Goal: Task Accomplishment & Management: Complete application form

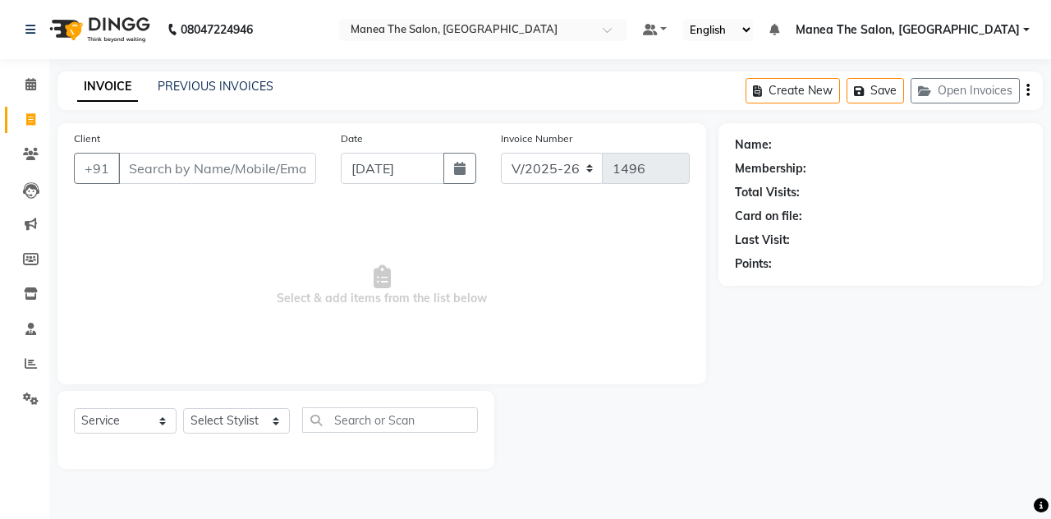
select select "7688"
select select "service"
click at [179, 157] on input "Client" at bounding box center [217, 168] width 198 height 31
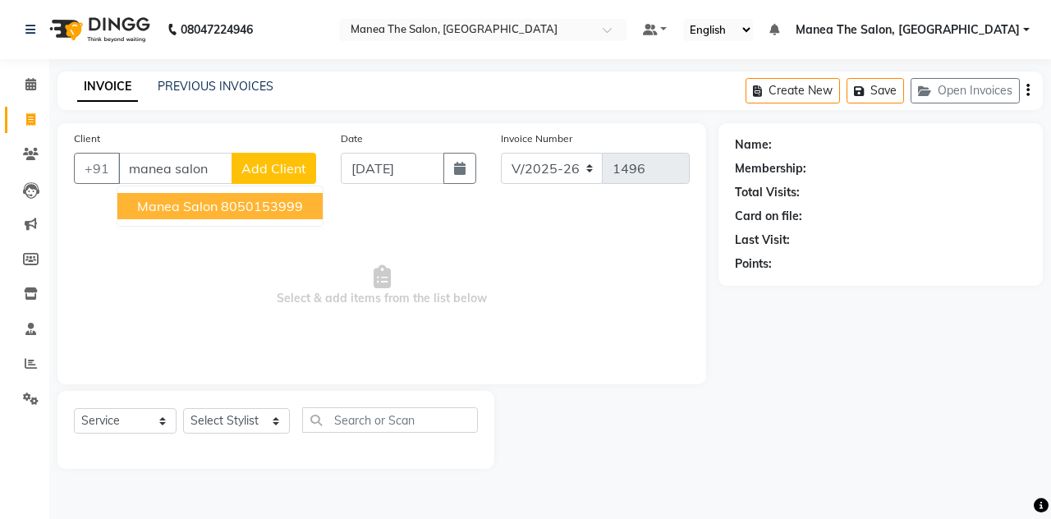
type input "manea salon"
click at [300, 168] on span "Add Client" at bounding box center [273, 168] width 65 height 16
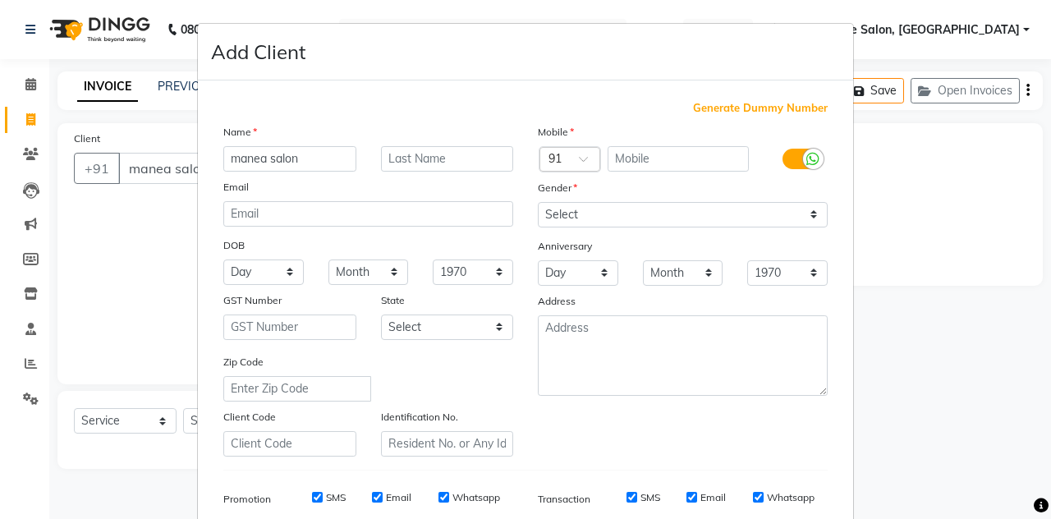
click at [695, 109] on span "Generate Dummy Number" at bounding box center [760, 108] width 135 height 16
type input "1340300000050"
checkbox input "false"
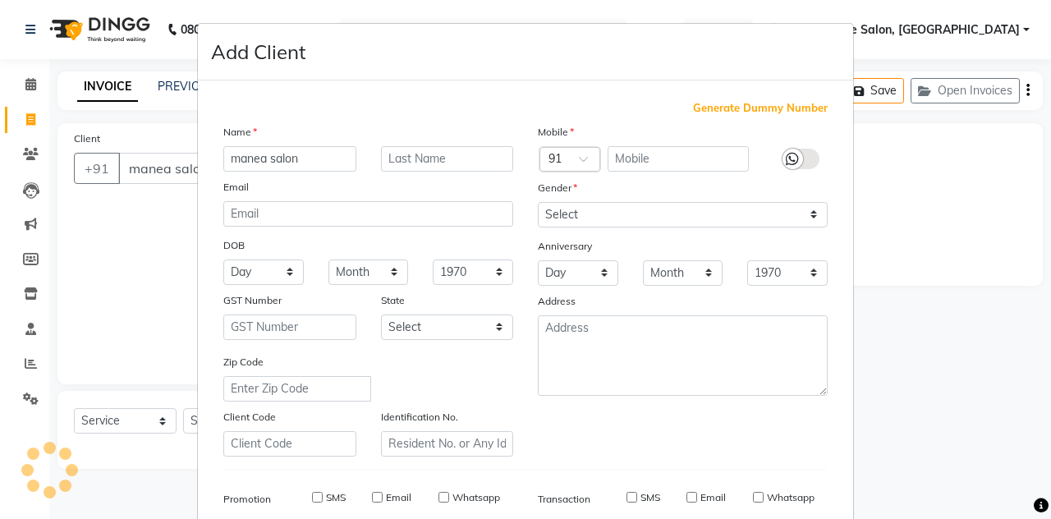
checkbox input "false"
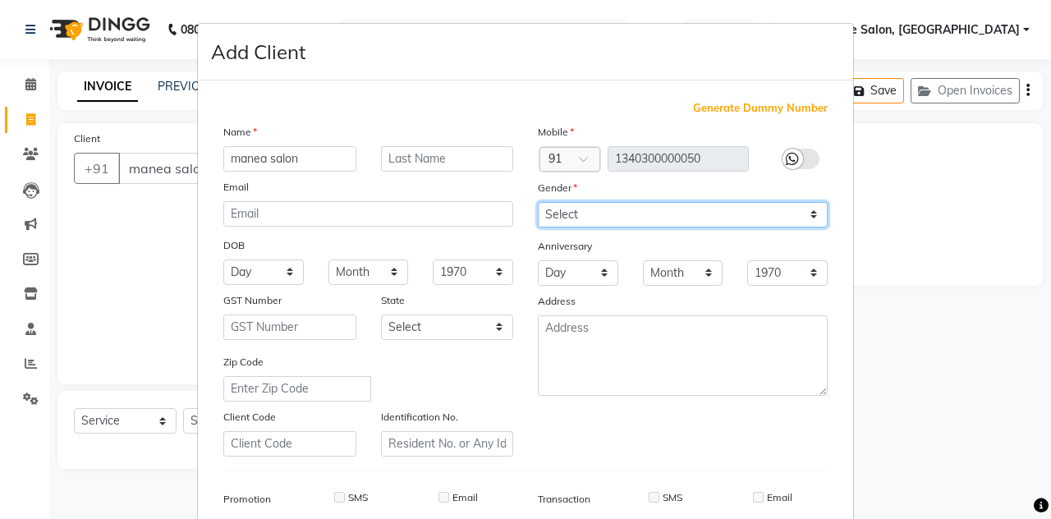
click at [586, 216] on select "Select [DEMOGRAPHIC_DATA] [DEMOGRAPHIC_DATA] Other Prefer Not To Say" at bounding box center [683, 214] width 290 height 25
select select "male"
click at [538, 202] on select "Select [DEMOGRAPHIC_DATA] [DEMOGRAPHIC_DATA] Other Prefer Not To Say" at bounding box center [683, 214] width 290 height 25
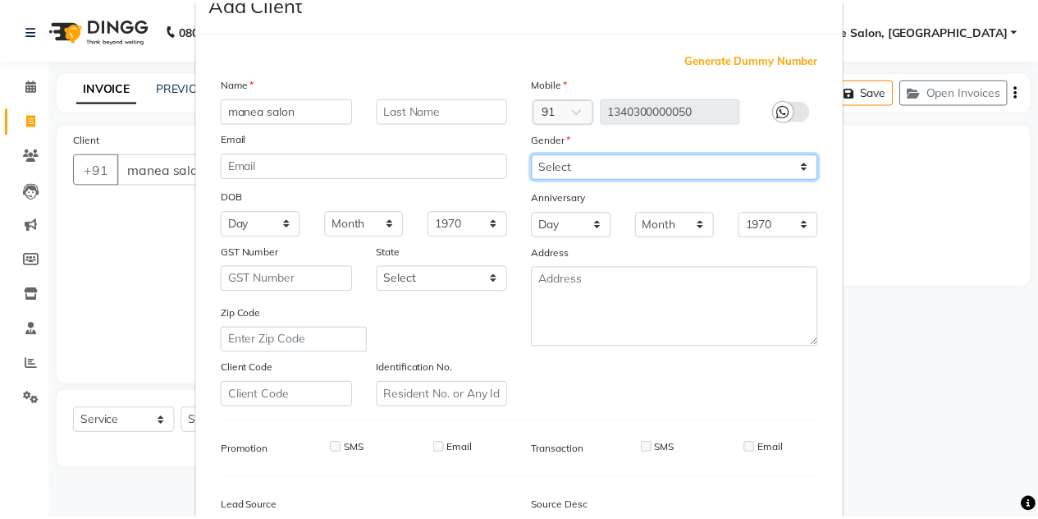
scroll to position [236, 0]
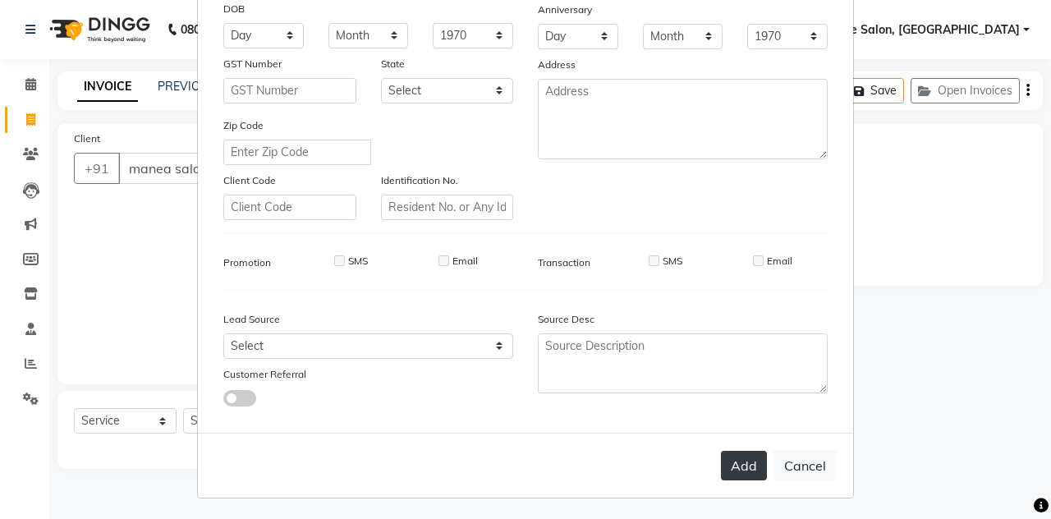
click at [739, 460] on button "Add" at bounding box center [744, 466] width 46 height 30
type input "1340300000050"
select select
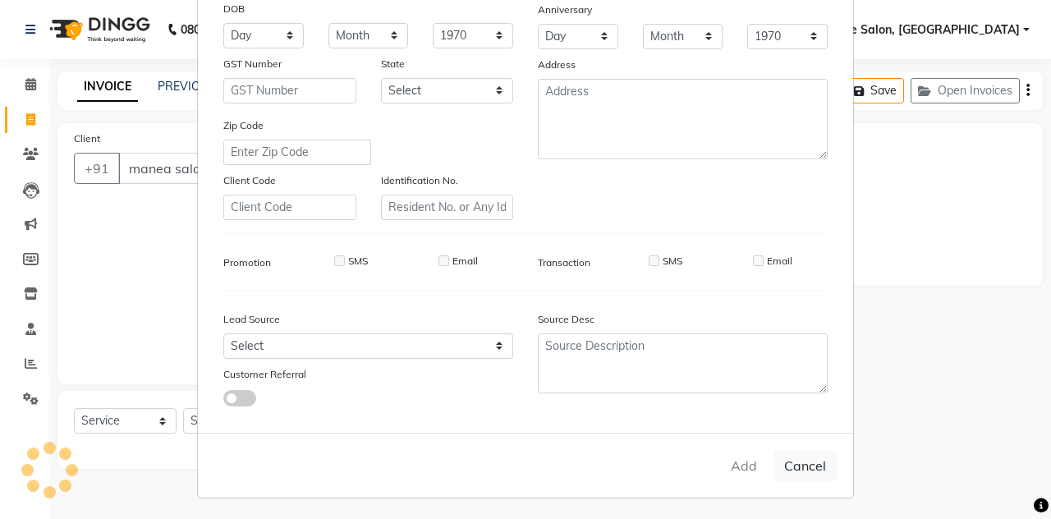
select select
checkbox input "false"
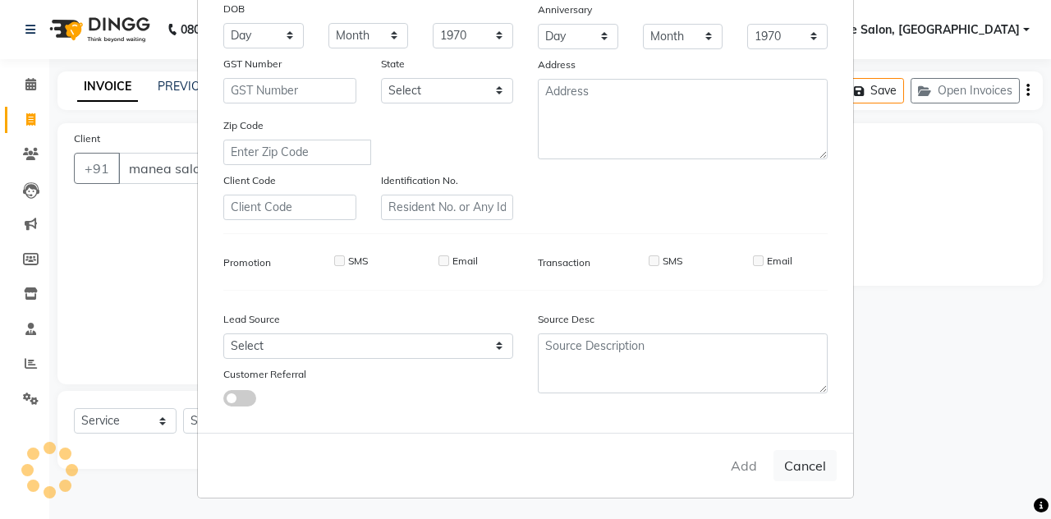
checkbox input "false"
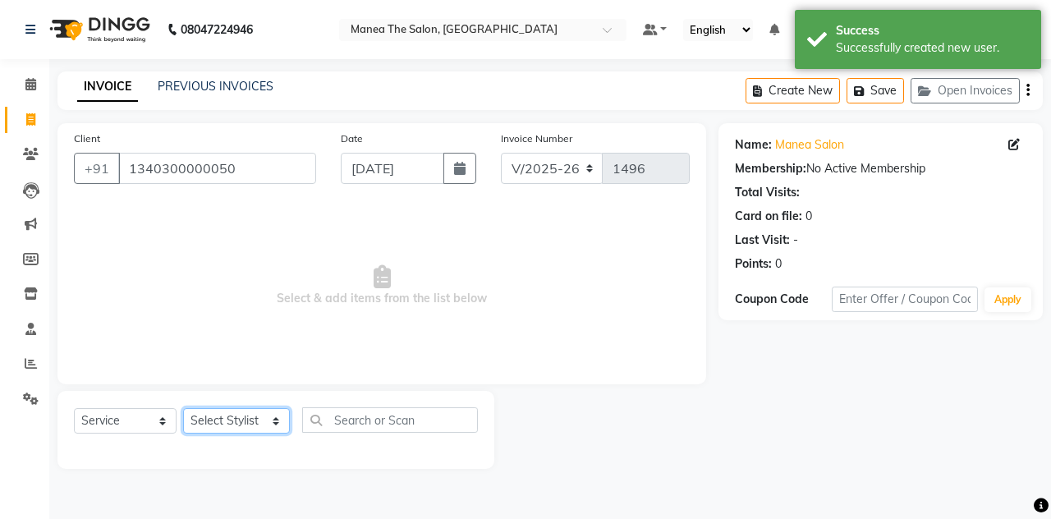
click at [252, 415] on select "Select Stylist aalam mahfuz [PERSON_NAME] [PERSON_NAME] The Salon, [GEOGRAPHIC_…" at bounding box center [236, 420] width 107 height 25
select select "80475"
click at [183, 408] on select "Select Stylist aalam mahfuz [PERSON_NAME] [PERSON_NAME] The Salon, [GEOGRAPHIC_…" at bounding box center [236, 420] width 107 height 25
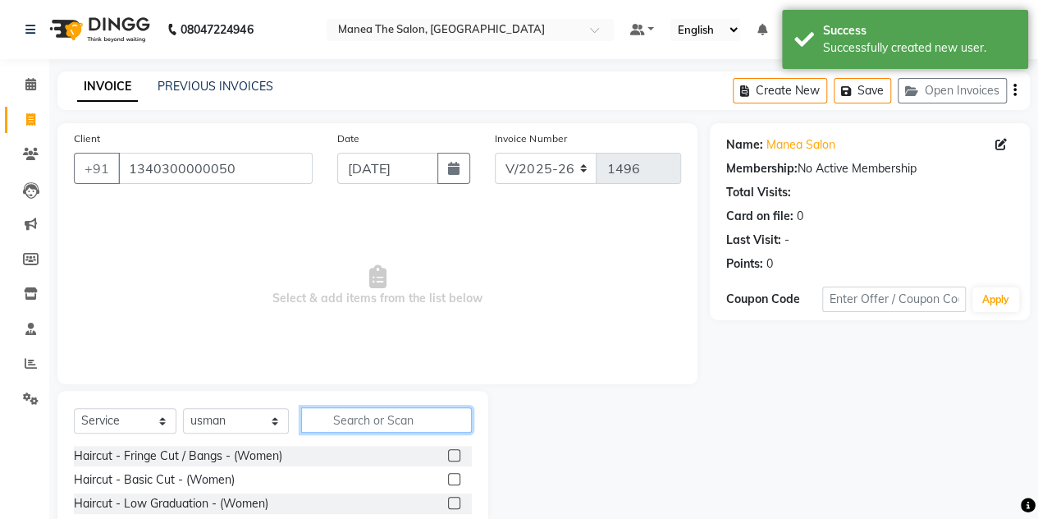
click at [386, 425] on input "text" at bounding box center [386, 419] width 171 height 25
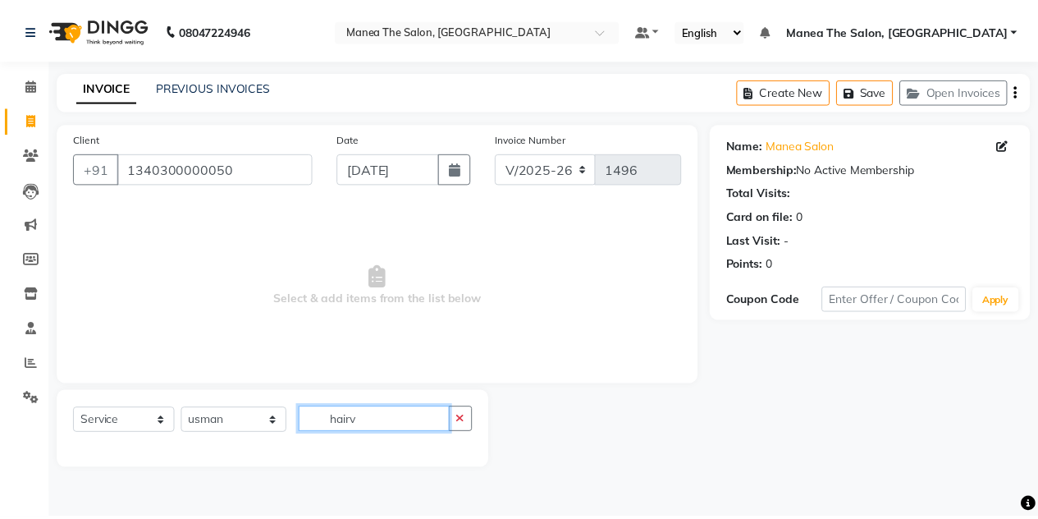
scroll to position [0, 0]
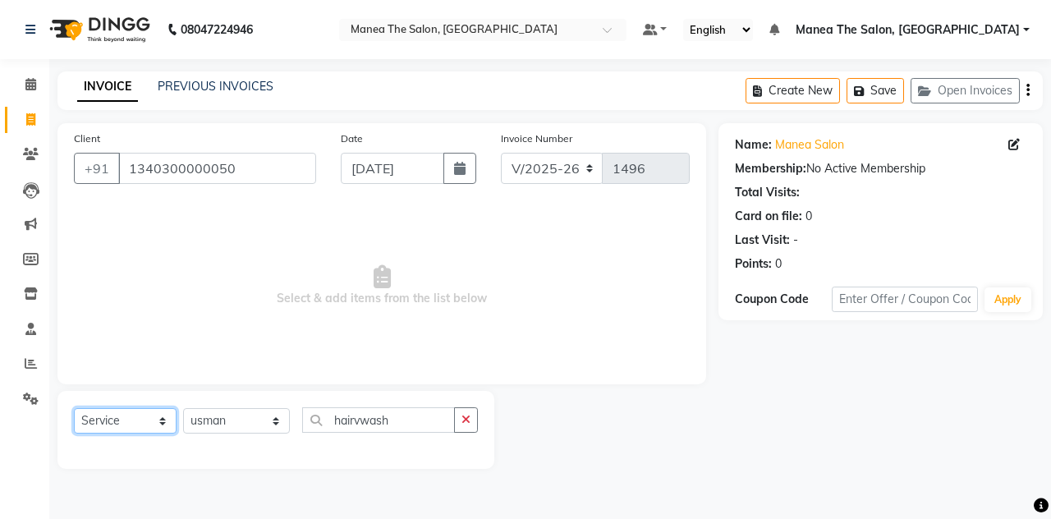
click at [153, 428] on select "Select Service Product Membership Package Voucher Prepaid Gift Card" at bounding box center [125, 420] width 103 height 25
click at [74, 408] on select "Select Service Product Membership Package Voucher Prepaid Gift Card" at bounding box center [125, 420] width 103 height 25
click at [419, 418] on input "hairvwash" at bounding box center [378, 419] width 153 height 25
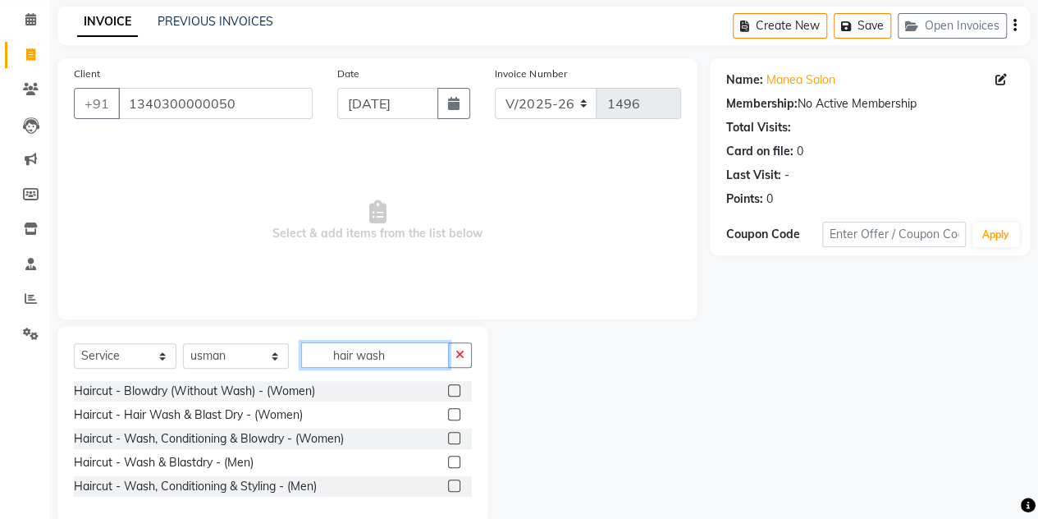
scroll to position [93, 0]
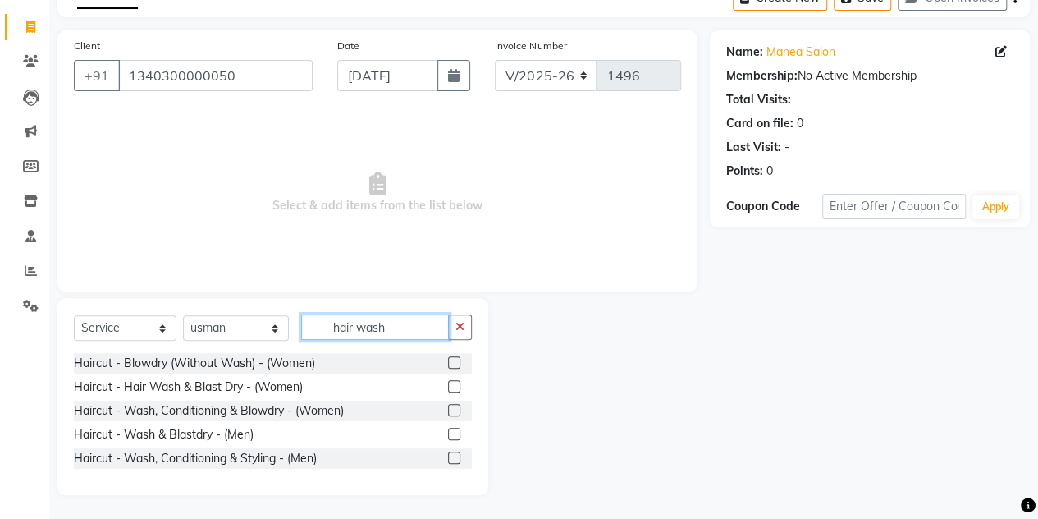
type input "hair wash"
click at [455, 462] on label at bounding box center [454, 457] width 12 height 12
click at [455, 462] on input "checkbox" at bounding box center [453, 458] width 11 height 11
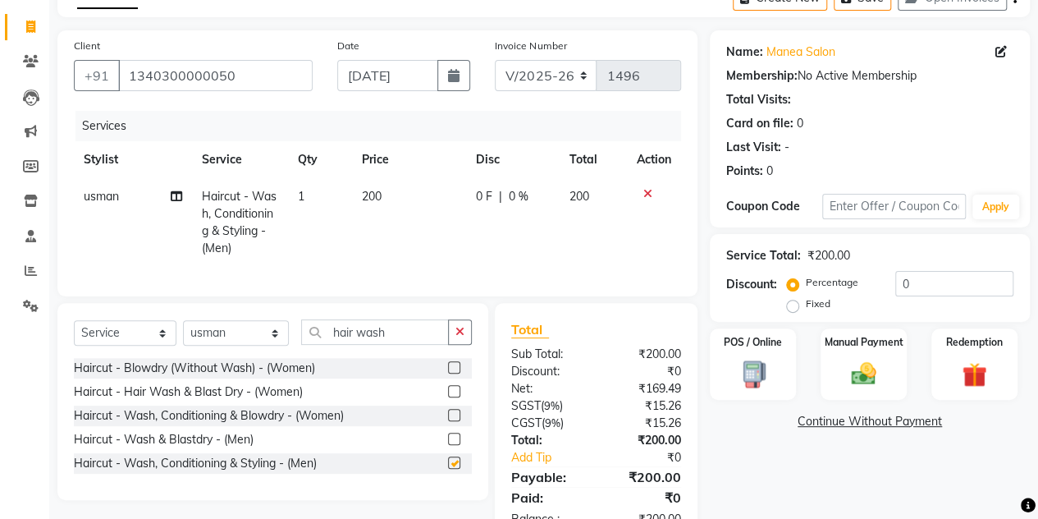
checkbox input "false"
click at [376, 189] on span "200" at bounding box center [372, 196] width 20 height 15
select select "80475"
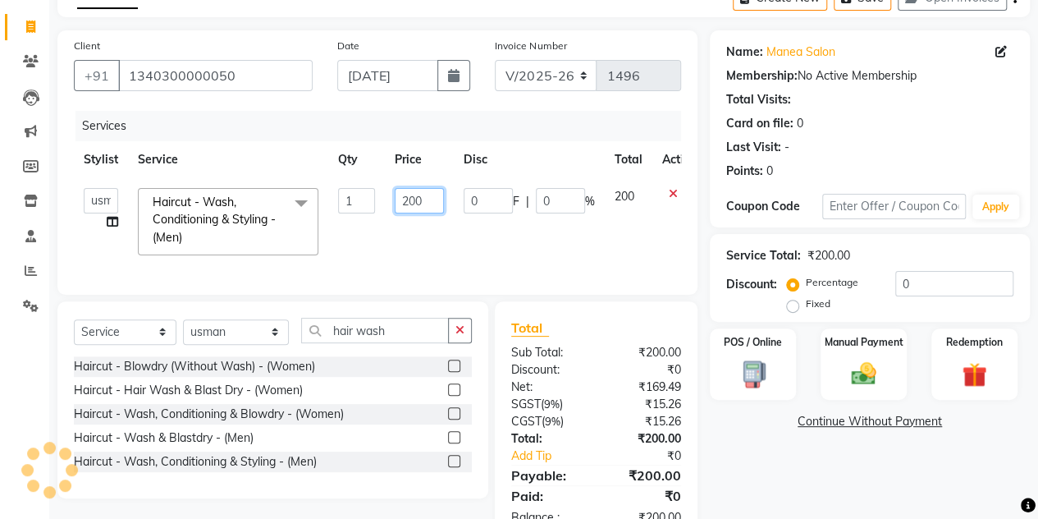
click at [409, 199] on input "200" at bounding box center [419, 200] width 49 height 25
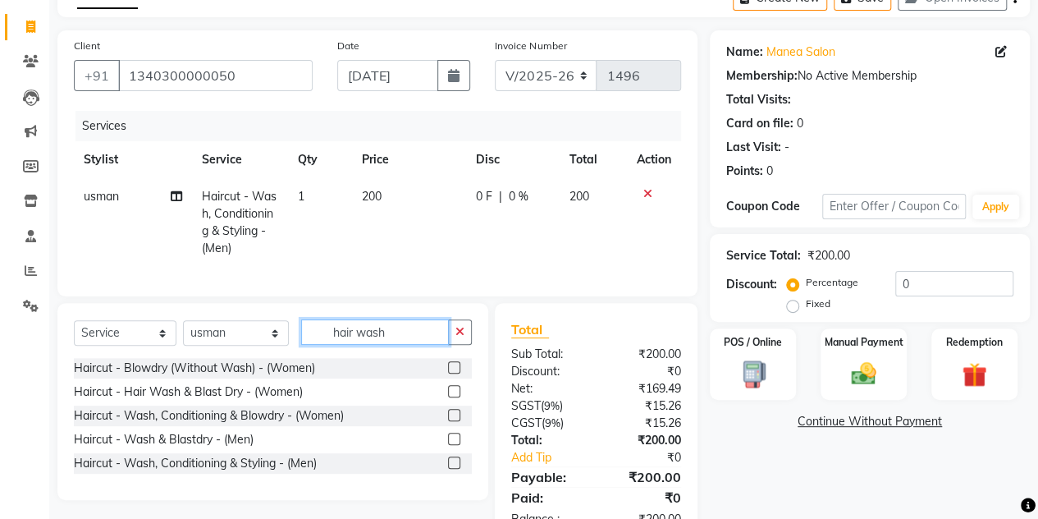
click at [386, 344] on input "hair wash" at bounding box center [375, 331] width 148 height 25
type input "h"
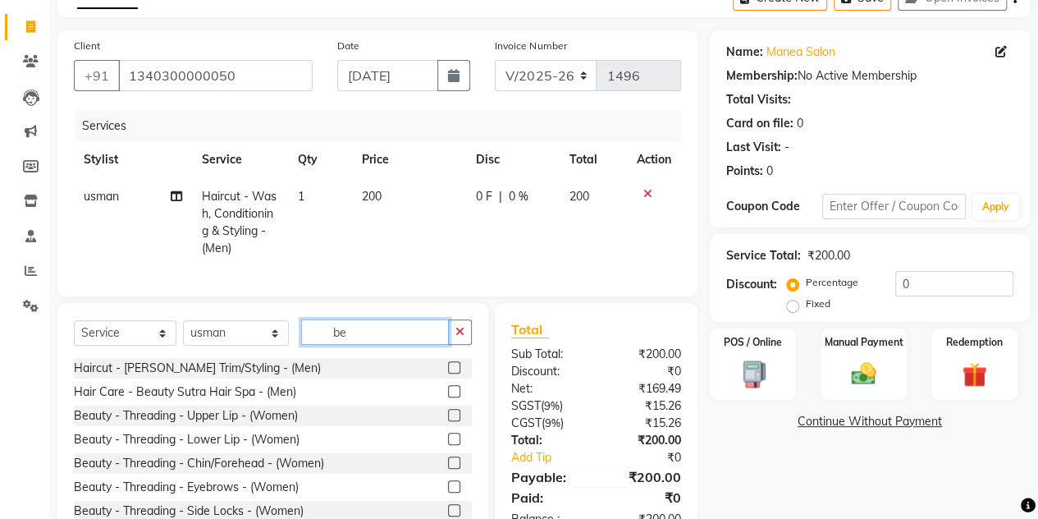
type input "be"
click at [448, 373] on label at bounding box center [454, 367] width 12 height 12
click at [448, 373] on input "checkbox" at bounding box center [453, 368] width 11 height 11
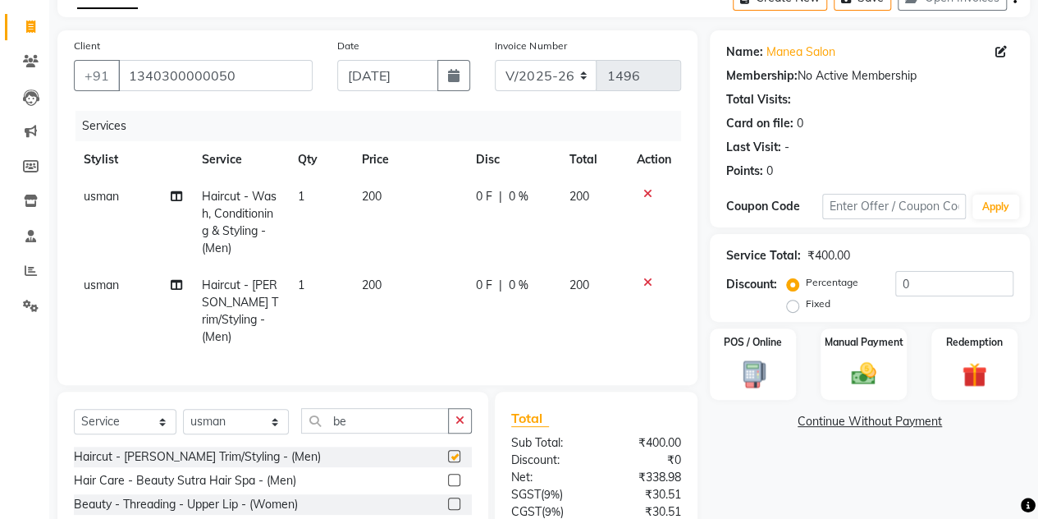
checkbox input "false"
click at [646, 193] on icon at bounding box center [647, 193] width 9 height 11
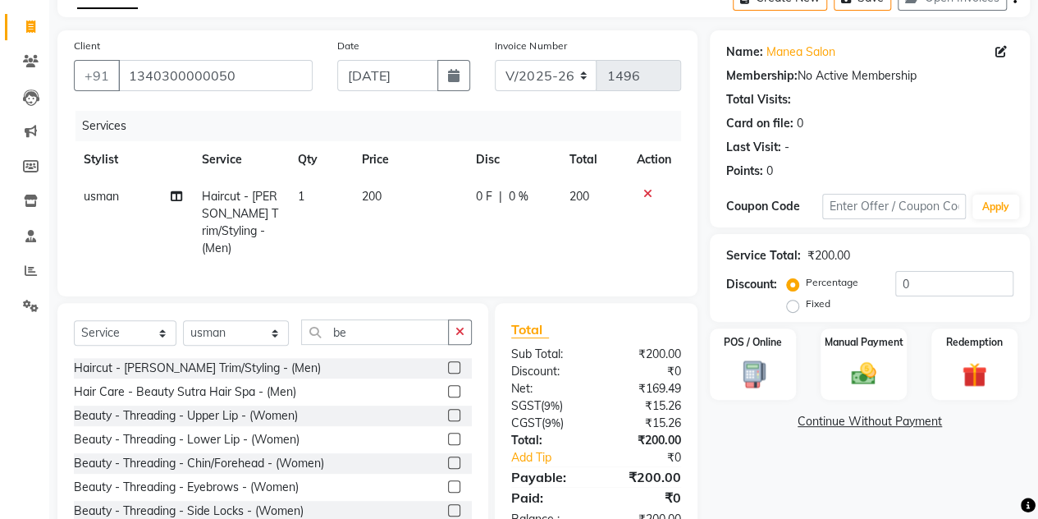
click at [370, 191] on span "200" at bounding box center [372, 196] width 20 height 15
select select "80475"
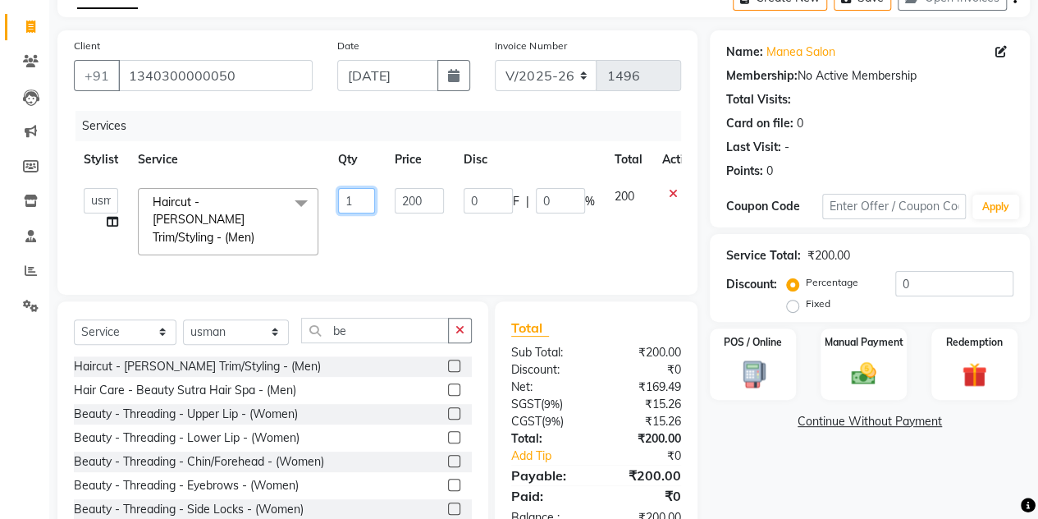
click at [370, 191] on input "1" at bounding box center [356, 200] width 37 height 25
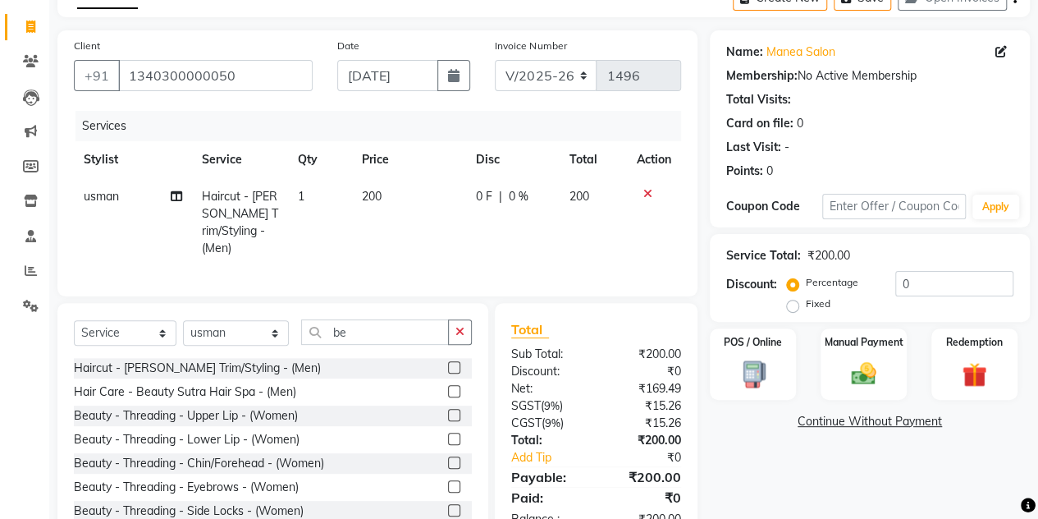
click at [377, 190] on span "200" at bounding box center [372, 196] width 20 height 15
select select "80475"
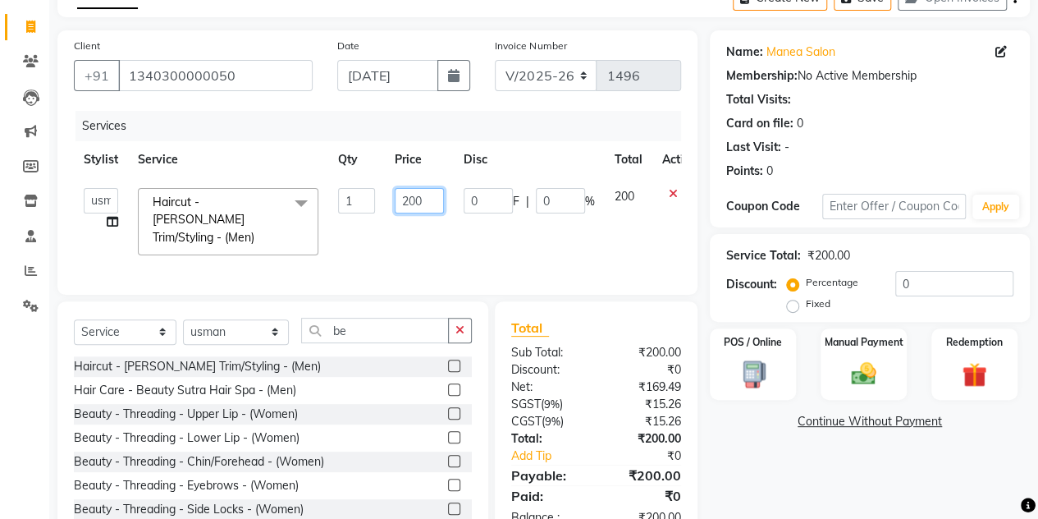
click at [405, 197] on input "200" at bounding box center [419, 200] width 49 height 25
type input "100"
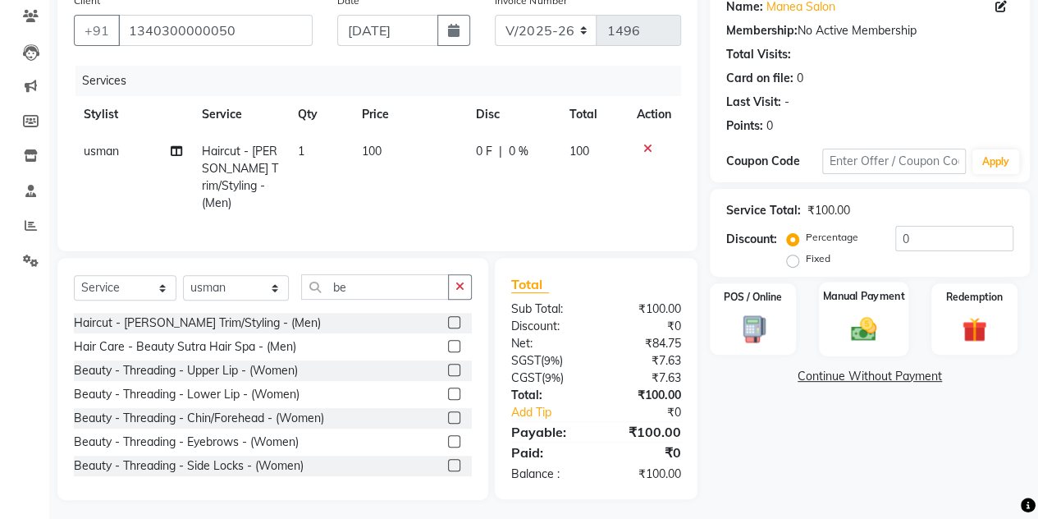
click at [836, 330] on div "Manual Payment" at bounding box center [863, 319] width 89 height 75
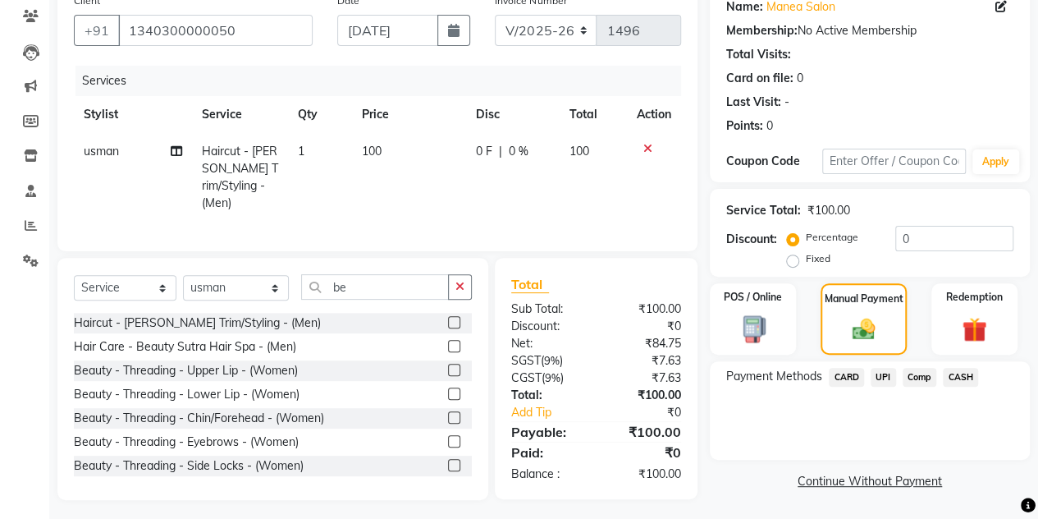
click at [965, 372] on span "CASH" at bounding box center [960, 377] width 35 height 19
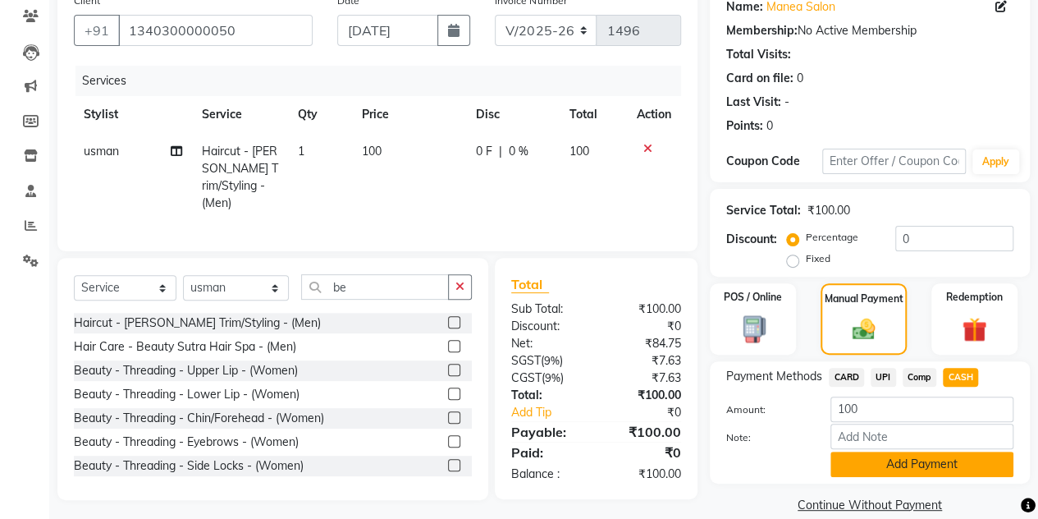
click at [877, 469] on button "Add Payment" at bounding box center [922, 463] width 183 height 25
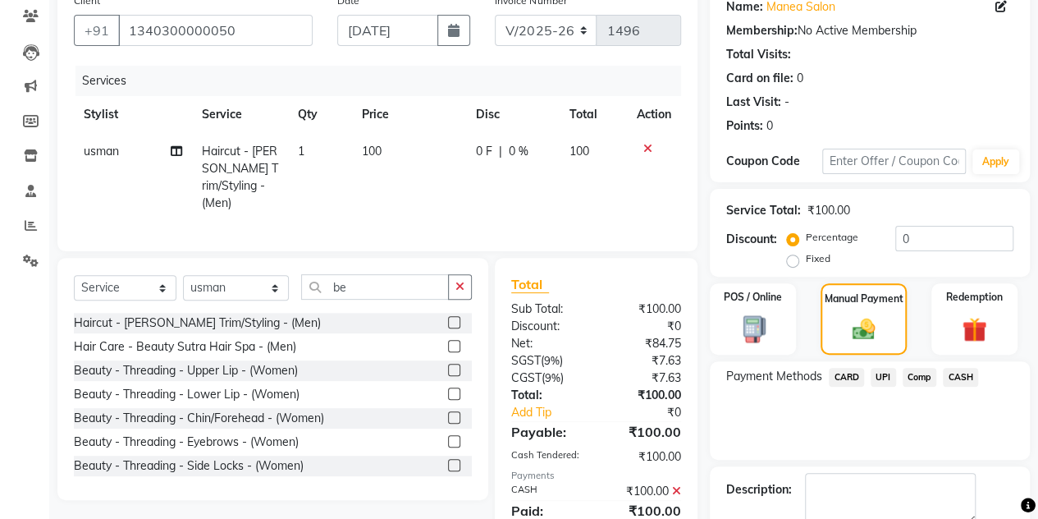
scroll to position [228, 0]
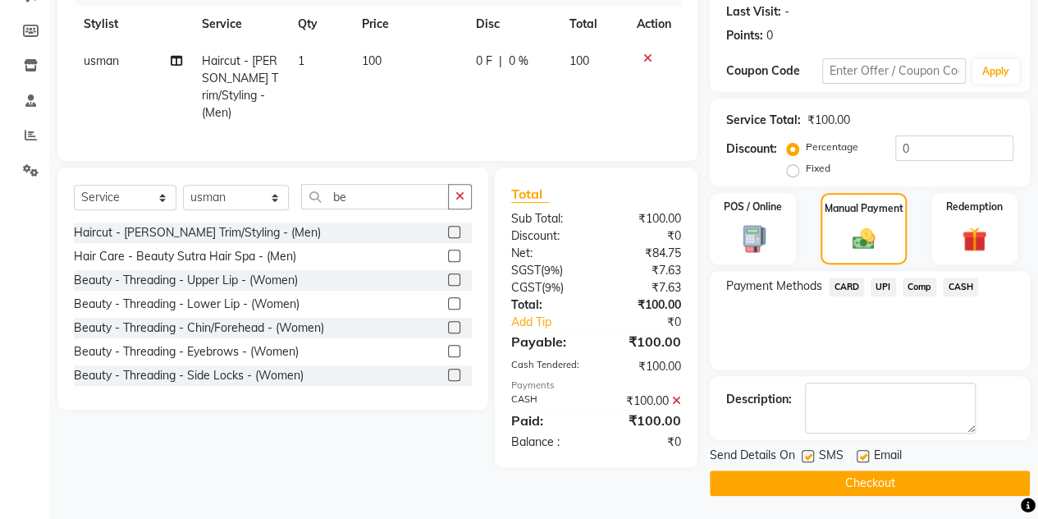
click at [877, 478] on button "Checkout" at bounding box center [870, 482] width 320 height 25
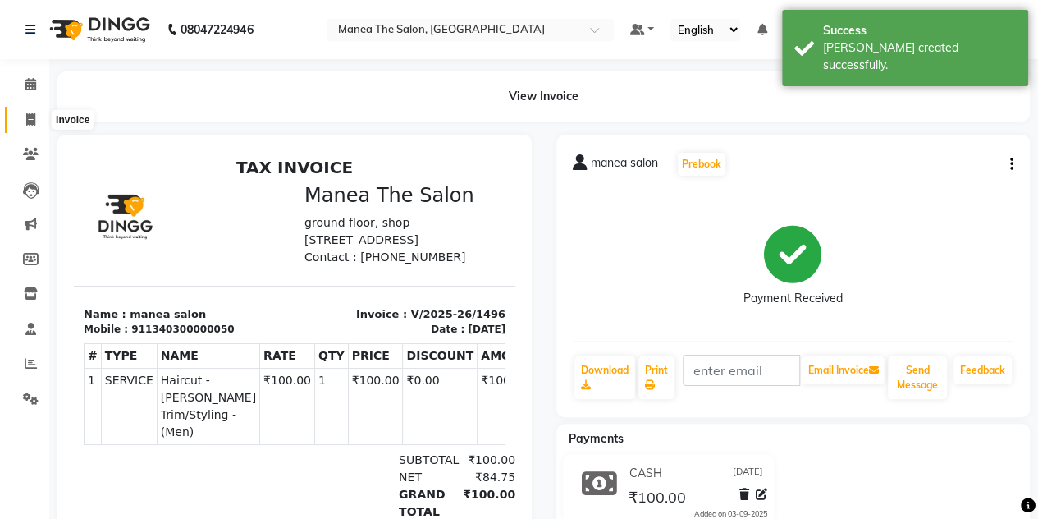
click at [36, 117] on span at bounding box center [30, 120] width 29 height 19
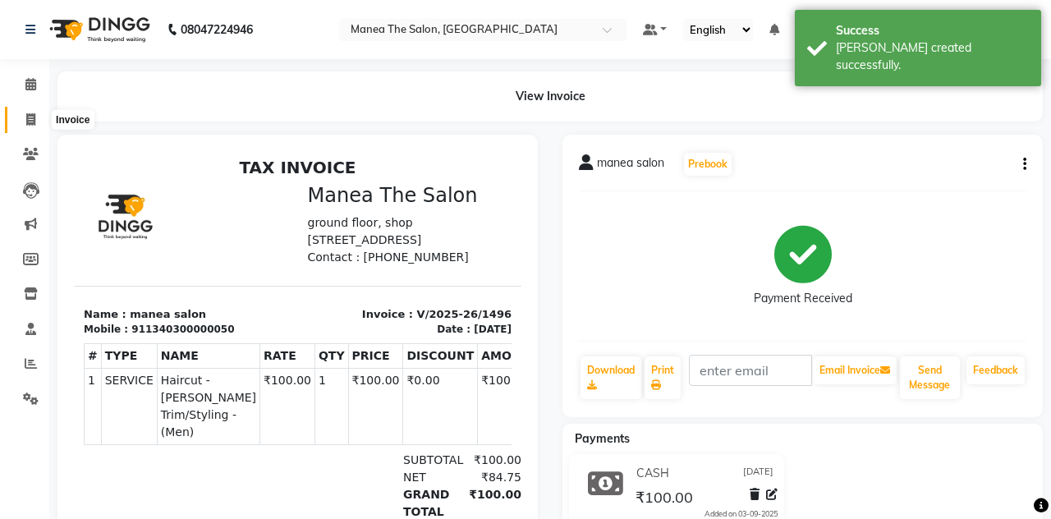
select select "7688"
select select "service"
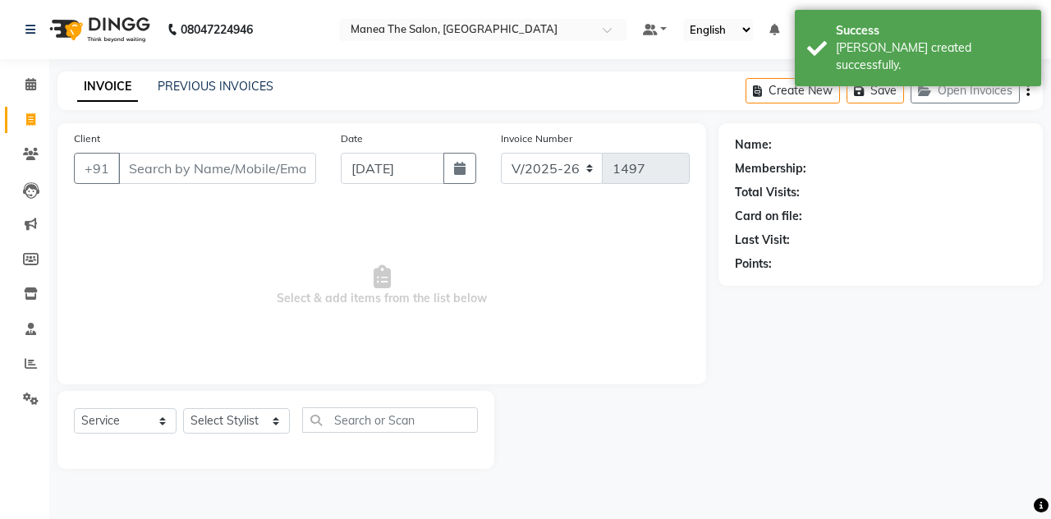
click at [194, 155] on input "Client" at bounding box center [217, 168] width 198 height 31
type input "[PERSON_NAME]"
click at [286, 167] on span "Add Client" at bounding box center [273, 168] width 65 height 16
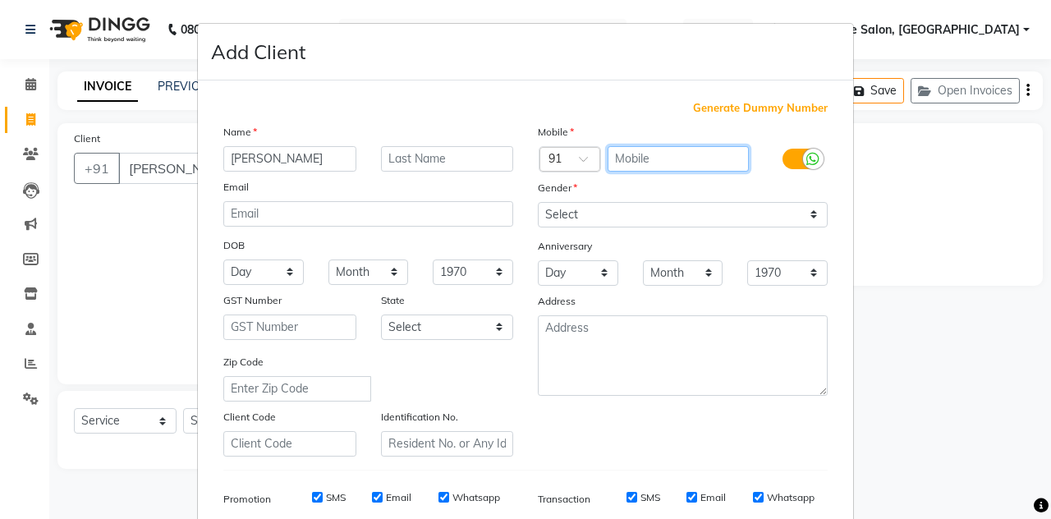
click at [658, 153] on input "text" at bounding box center [678, 158] width 142 height 25
type input "7338290262"
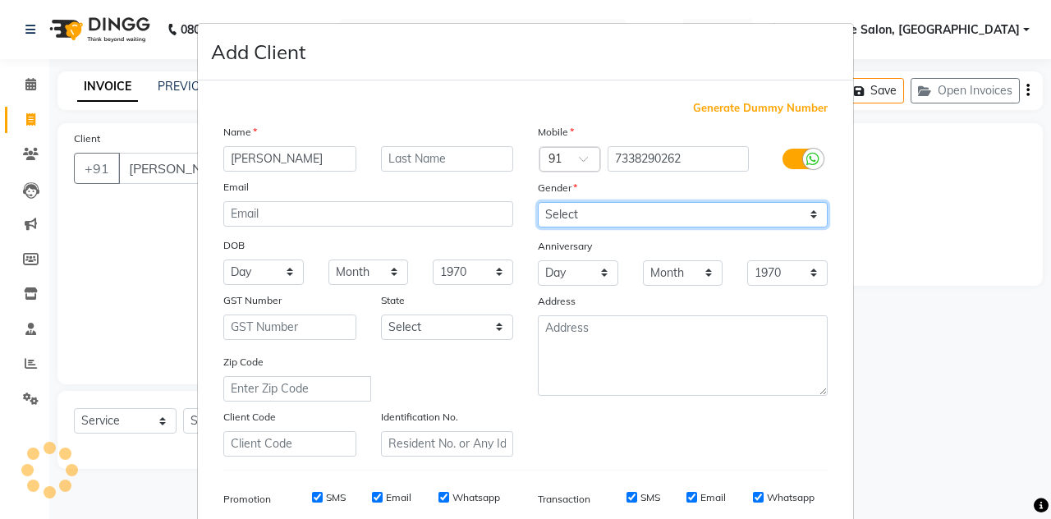
click at [556, 208] on select "Select [DEMOGRAPHIC_DATA] [DEMOGRAPHIC_DATA] Other Prefer Not To Say" at bounding box center [683, 214] width 290 height 25
select select "male"
click at [538, 202] on select "Select [DEMOGRAPHIC_DATA] [DEMOGRAPHIC_DATA] Other Prefer Not To Say" at bounding box center [683, 214] width 290 height 25
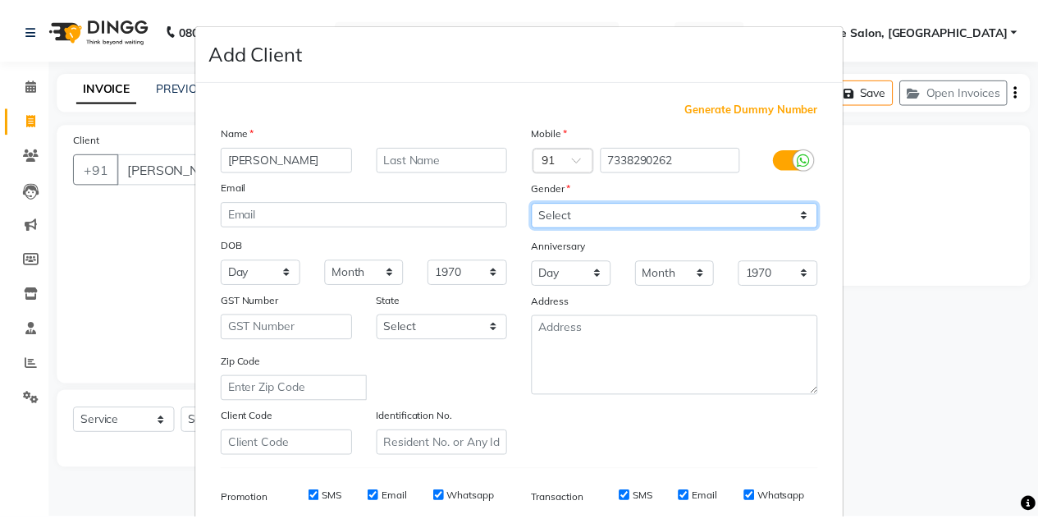
scroll to position [236, 0]
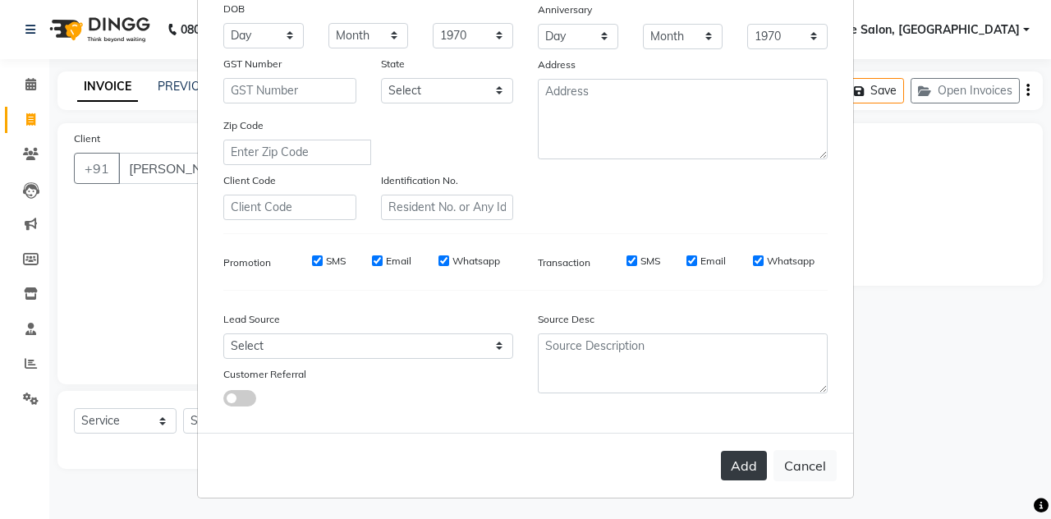
click at [726, 462] on button "Add" at bounding box center [744, 466] width 46 height 30
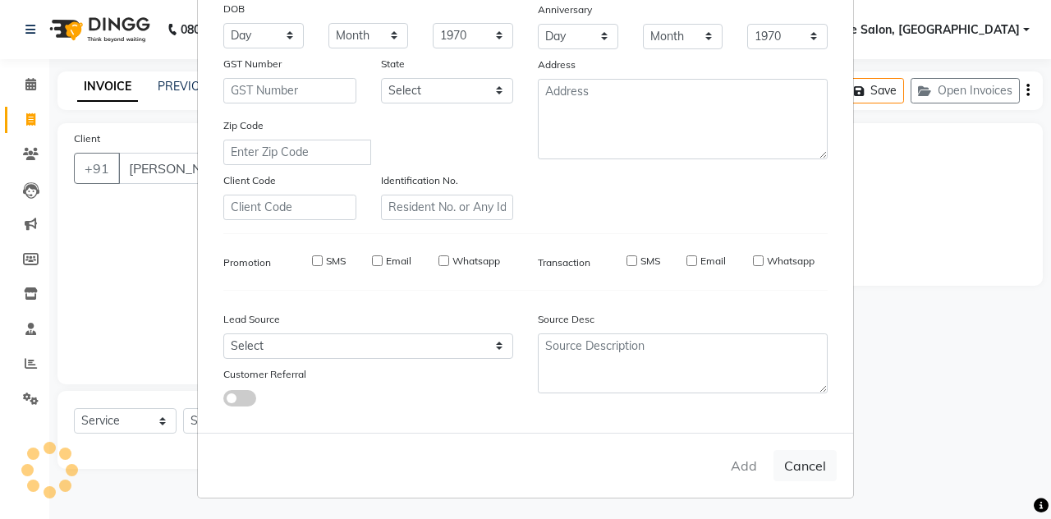
type input "7338290262"
select select
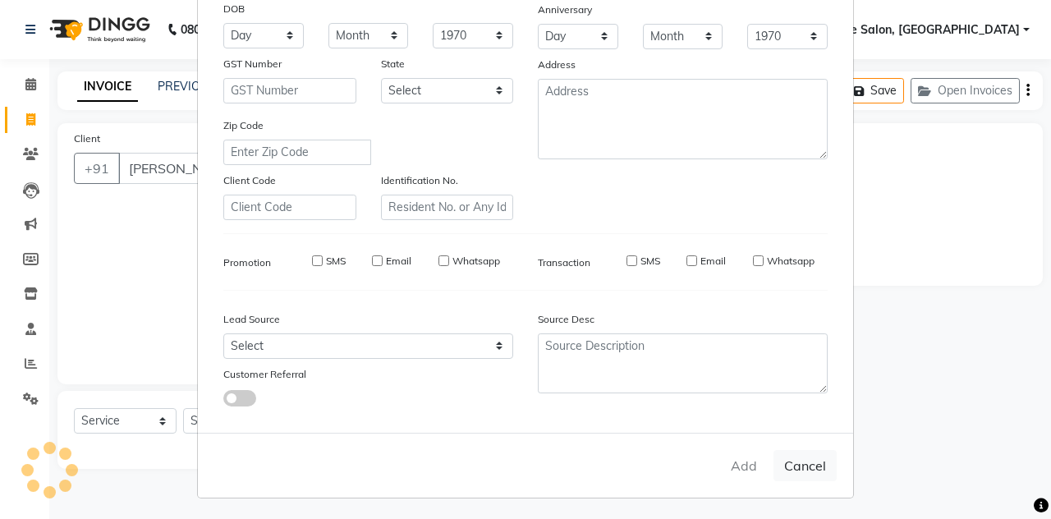
select select
checkbox input "false"
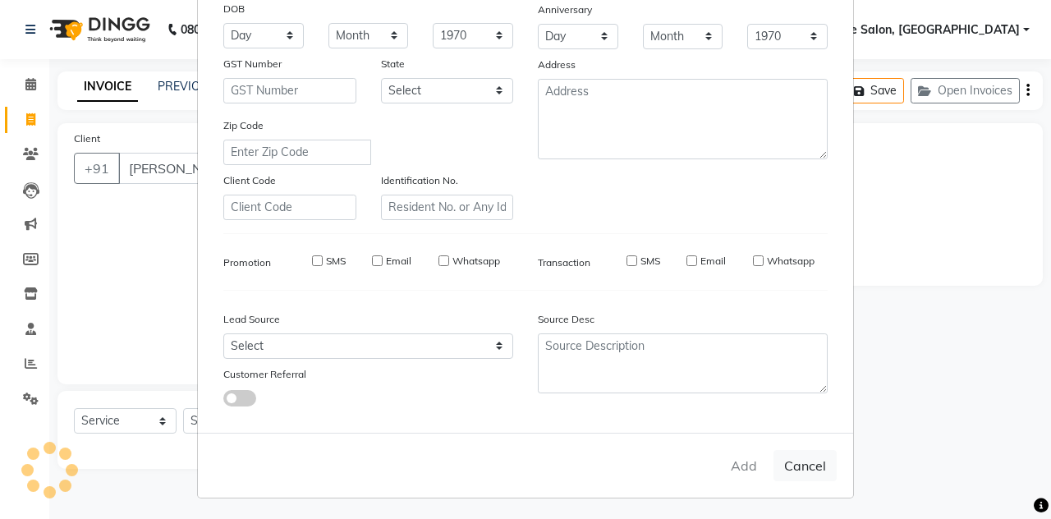
checkbox input "false"
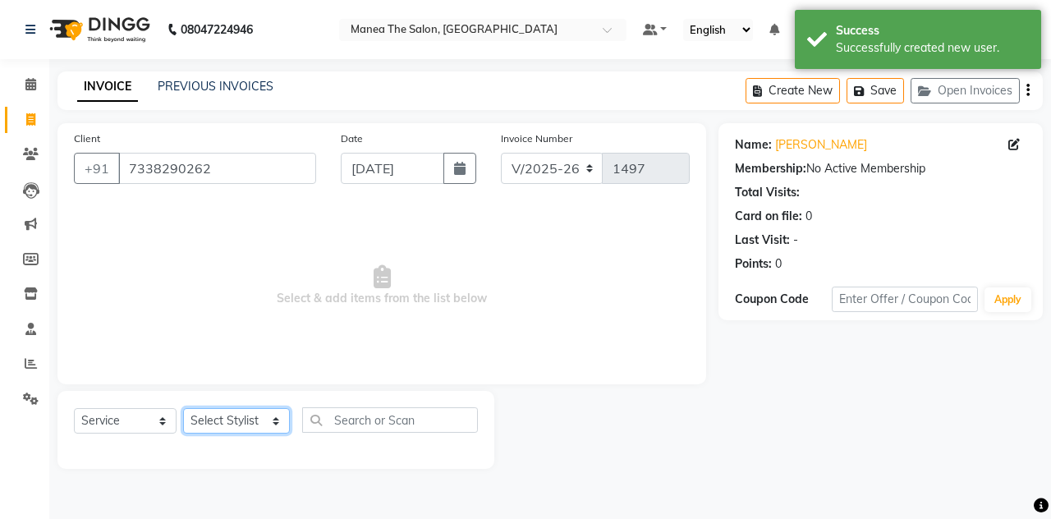
click at [271, 413] on select "Select Stylist aalam mahfuz [PERSON_NAME] [PERSON_NAME] The Salon, [GEOGRAPHIC_…" at bounding box center [236, 420] width 107 height 25
select select "89010"
click at [183, 408] on select "Select Stylist aalam mahfuz [PERSON_NAME] [PERSON_NAME] The Salon, [GEOGRAPHIC_…" at bounding box center [236, 420] width 107 height 25
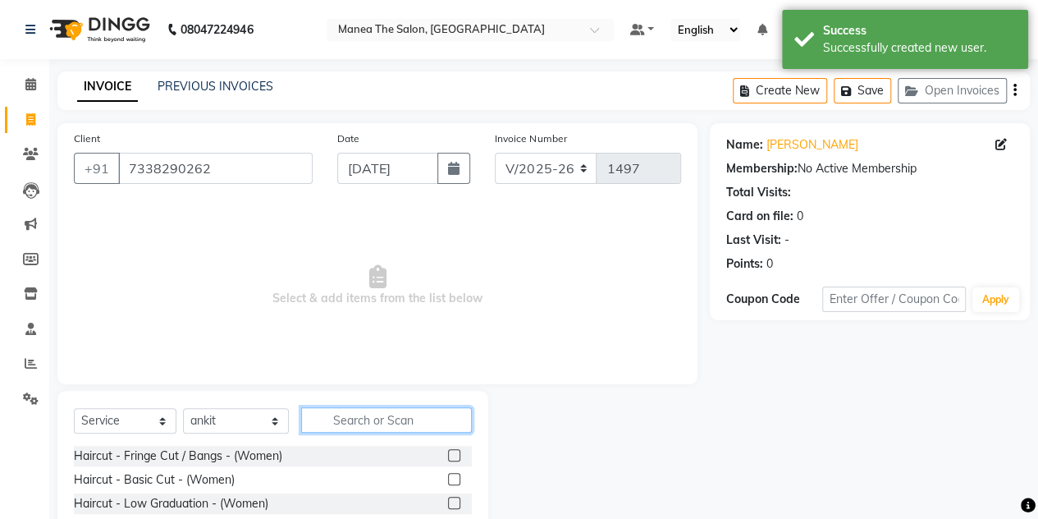
click at [368, 414] on input "text" at bounding box center [386, 419] width 171 height 25
type input "cla"
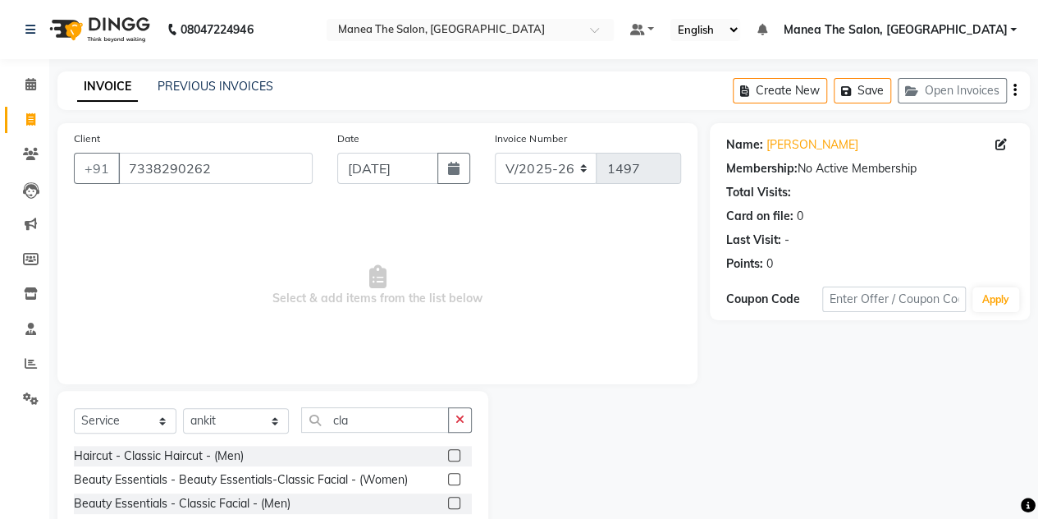
click at [446, 452] on div "Haircut - Classic Haircut - (Men)" at bounding box center [273, 456] width 398 height 21
click at [458, 457] on label at bounding box center [454, 455] width 12 height 12
click at [458, 457] on input "checkbox" at bounding box center [453, 456] width 11 height 11
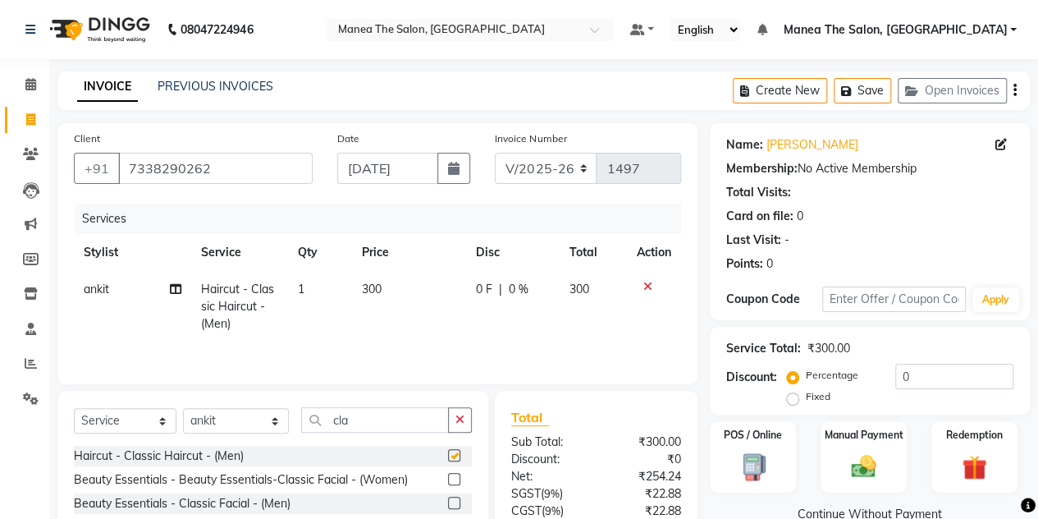
checkbox input "false"
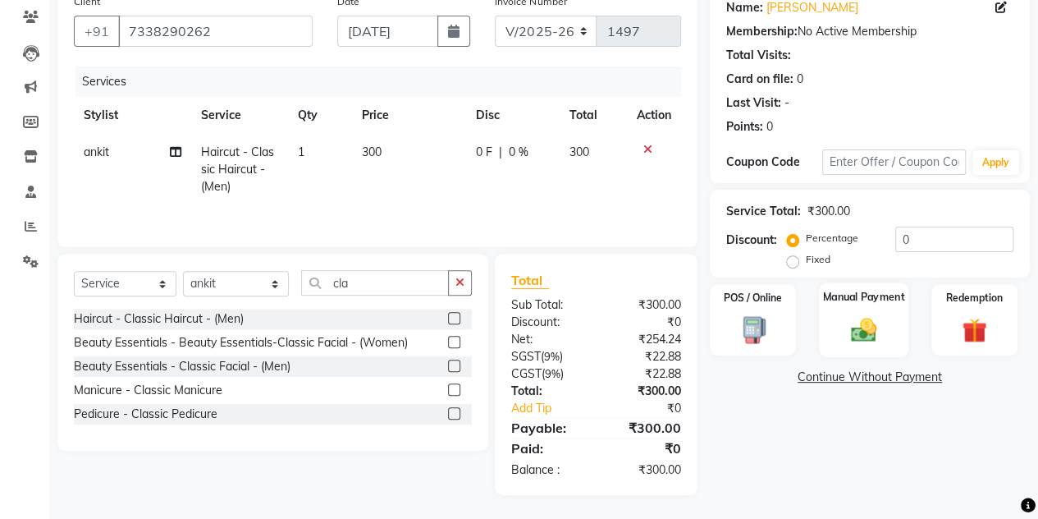
click at [848, 314] on img at bounding box center [864, 329] width 42 height 30
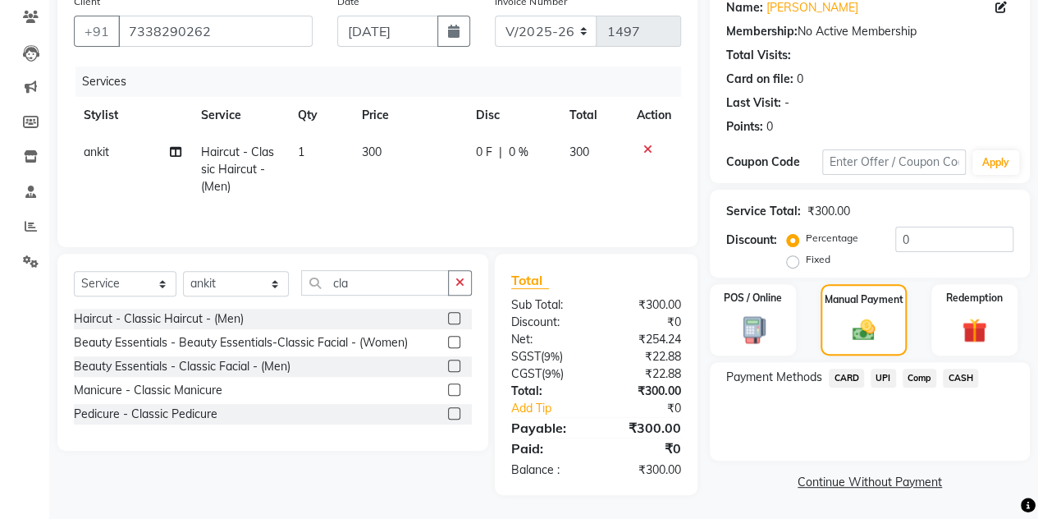
click at [961, 378] on span "CASH" at bounding box center [960, 377] width 35 height 19
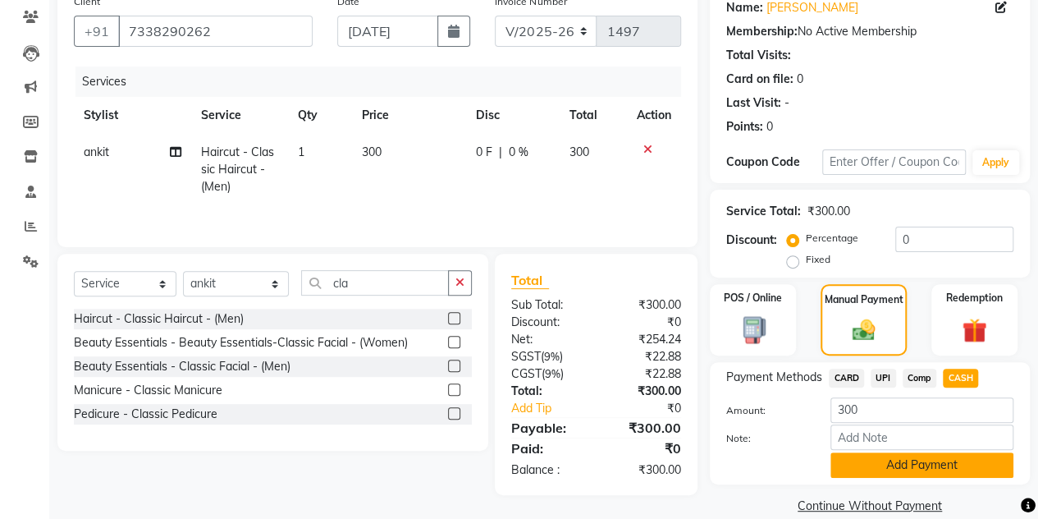
click at [875, 463] on button "Add Payment" at bounding box center [922, 464] width 183 height 25
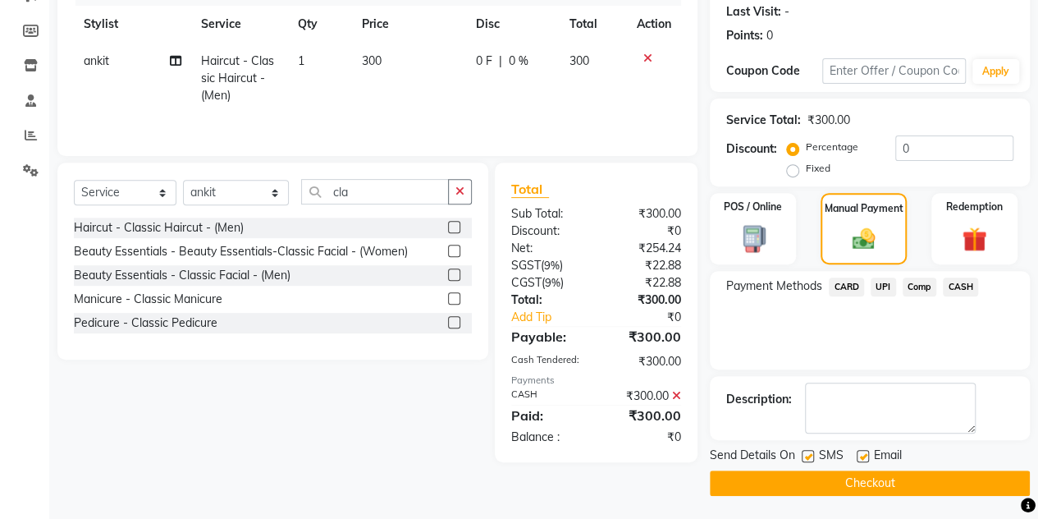
click at [867, 478] on button "Checkout" at bounding box center [870, 482] width 320 height 25
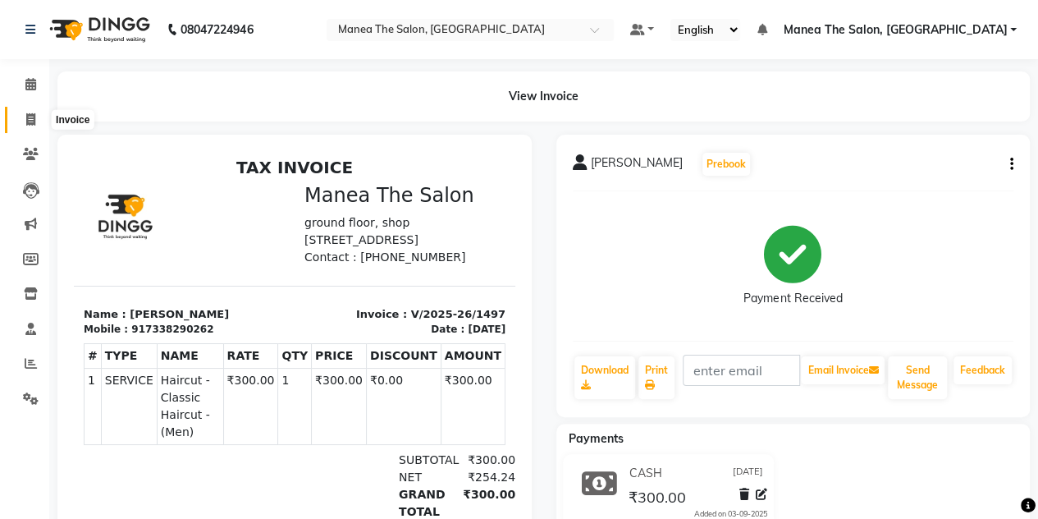
click at [31, 116] on icon at bounding box center [30, 119] width 9 height 12
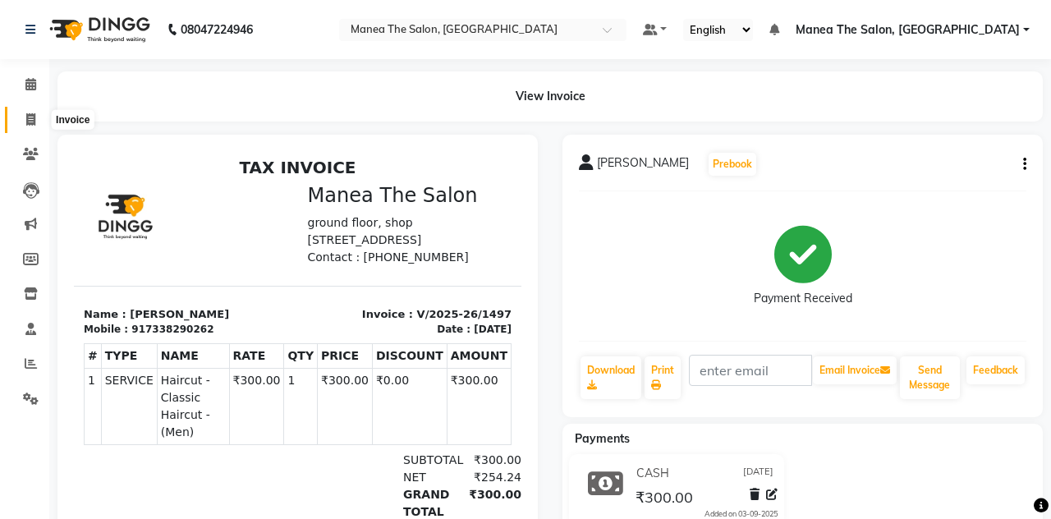
select select "service"
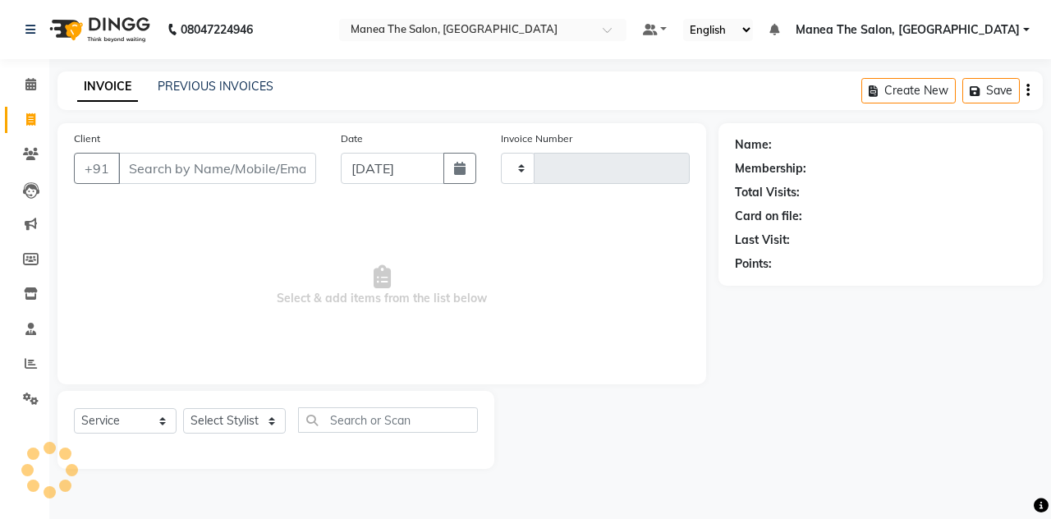
type input "1498"
select select "7688"
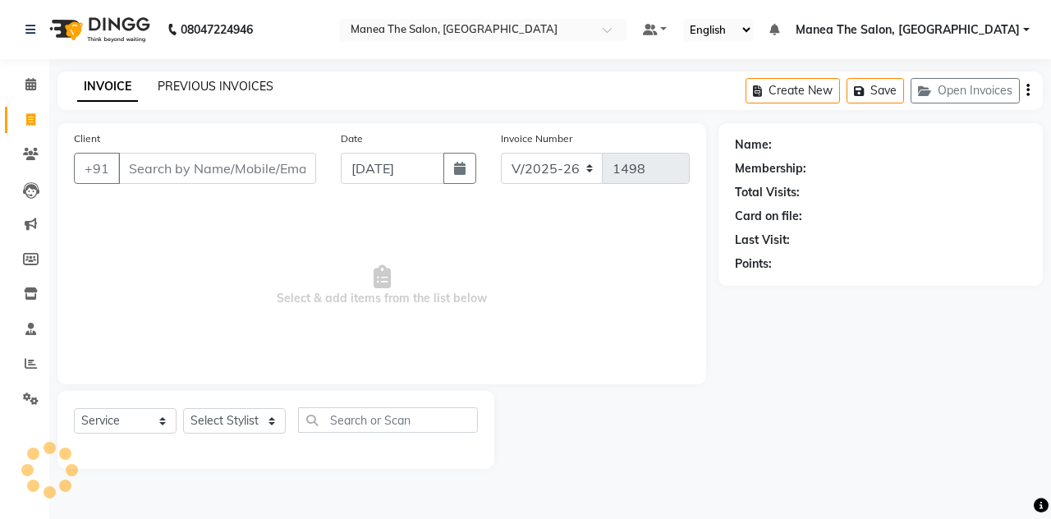
click at [195, 80] on link "PREVIOUS INVOICES" at bounding box center [216, 86] width 116 height 15
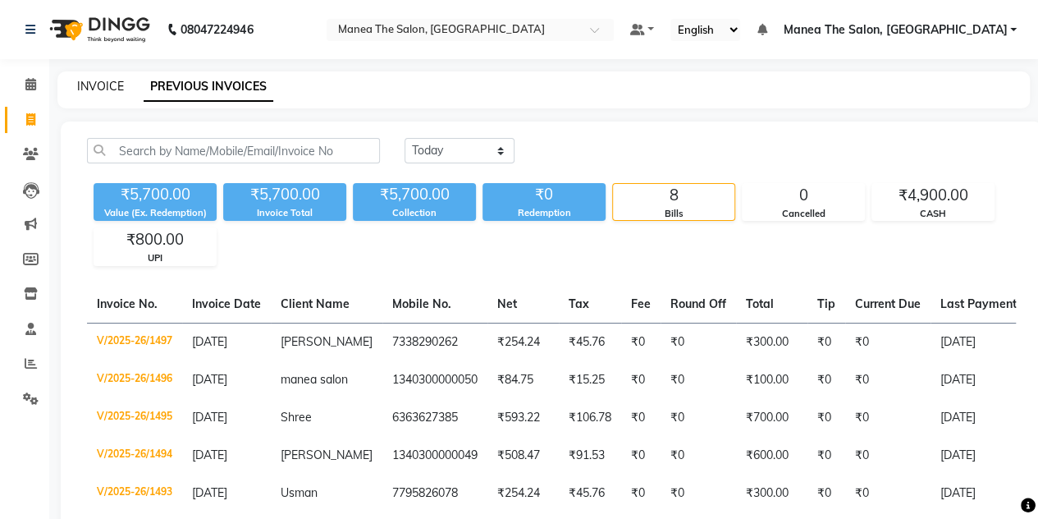
click at [111, 83] on link "INVOICE" at bounding box center [100, 86] width 47 height 15
select select "service"
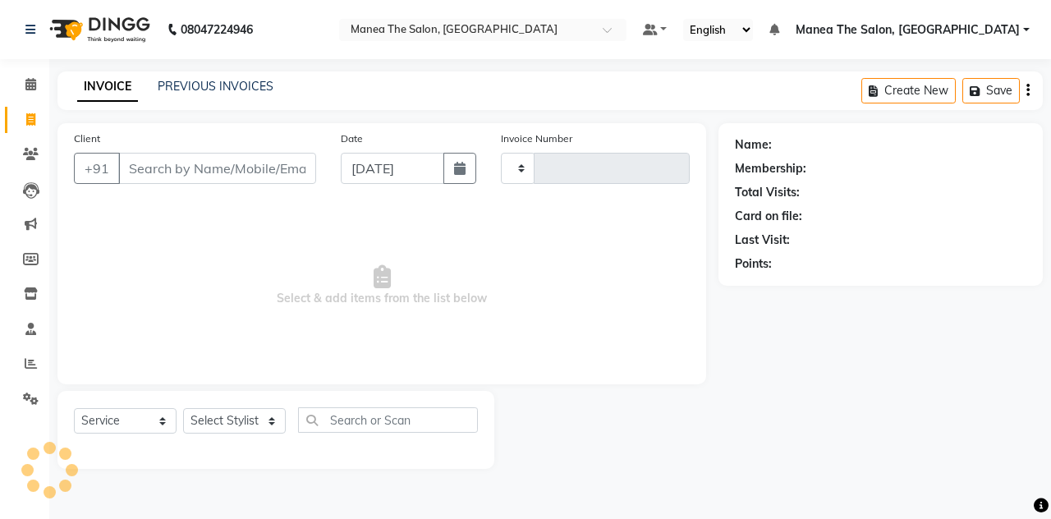
type input "1498"
select select "7688"
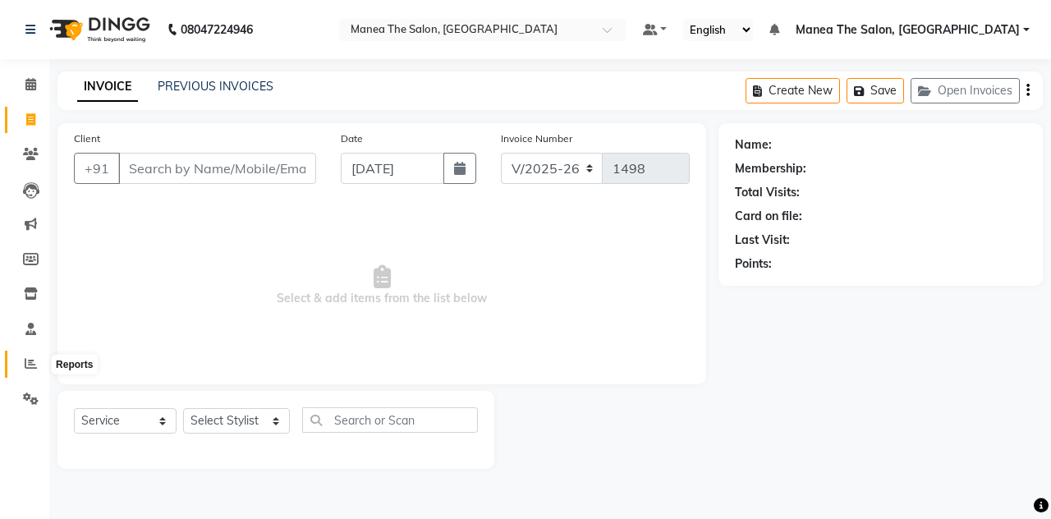
click at [34, 362] on icon at bounding box center [31, 363] width 12 height 12
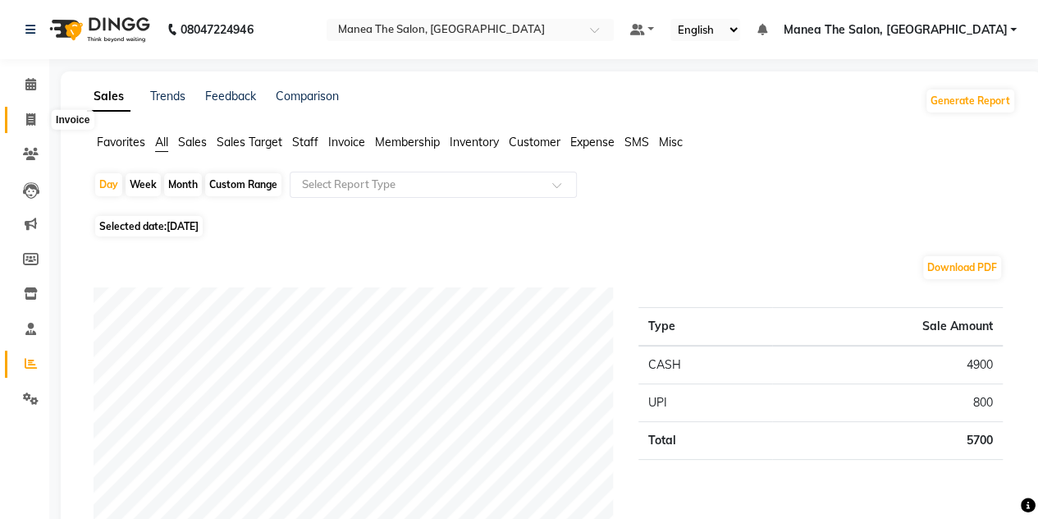
click at [34, 119] on icon at bounding box center [30, 119] width 9 height 12
select select "service"
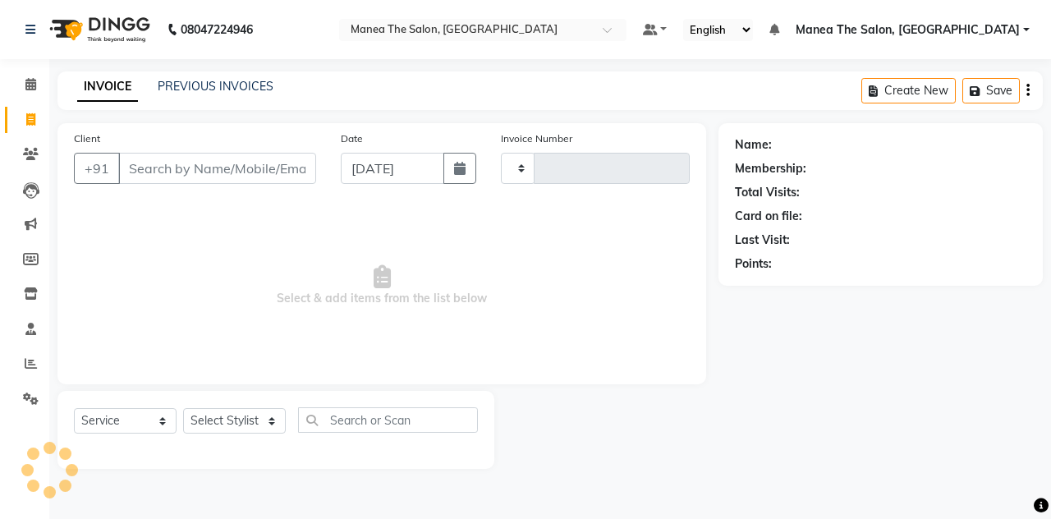
type input "1498"
select select "7688"
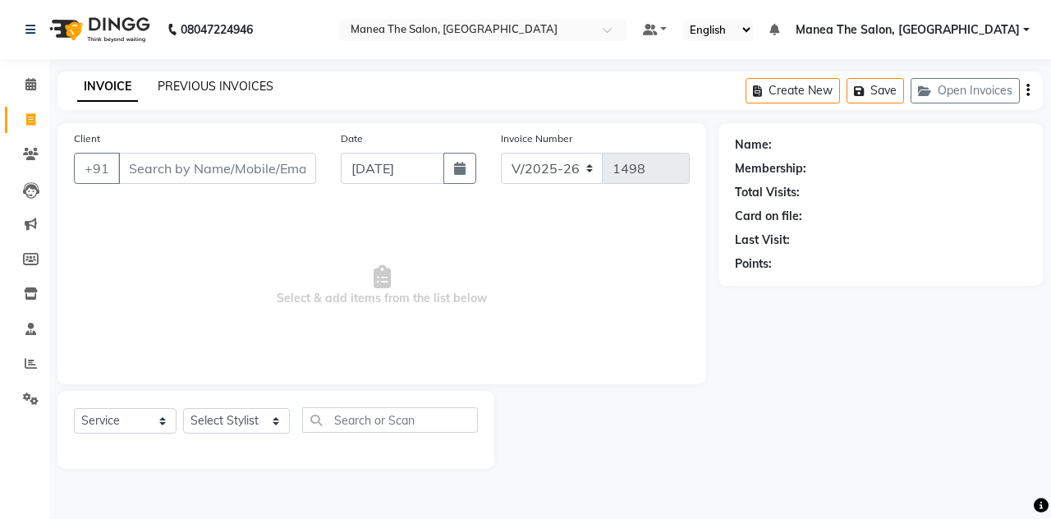
click at [179, 86] on link "PREVIOUS INVOICES" at bounding box center [216, 86] width 116 height 15
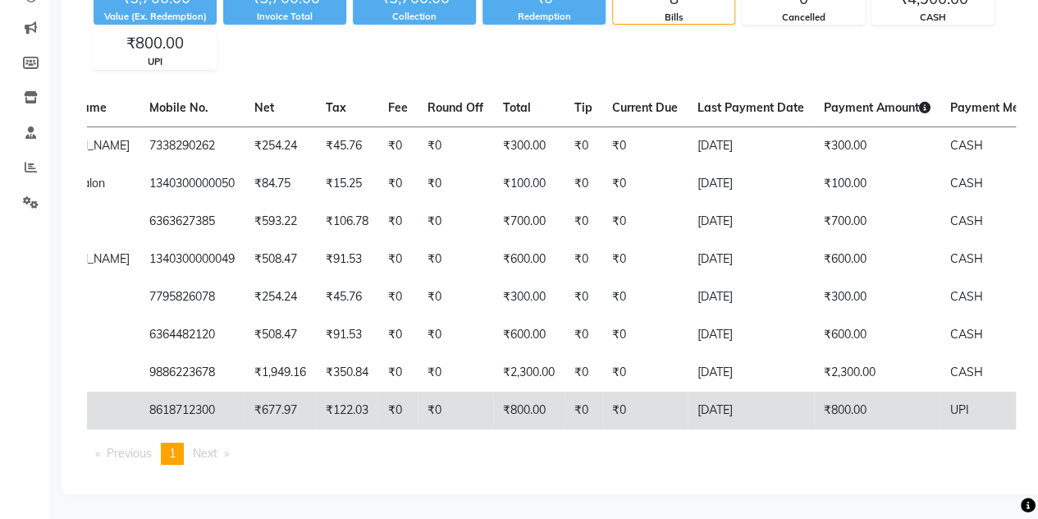
scroll to position [0, 245]
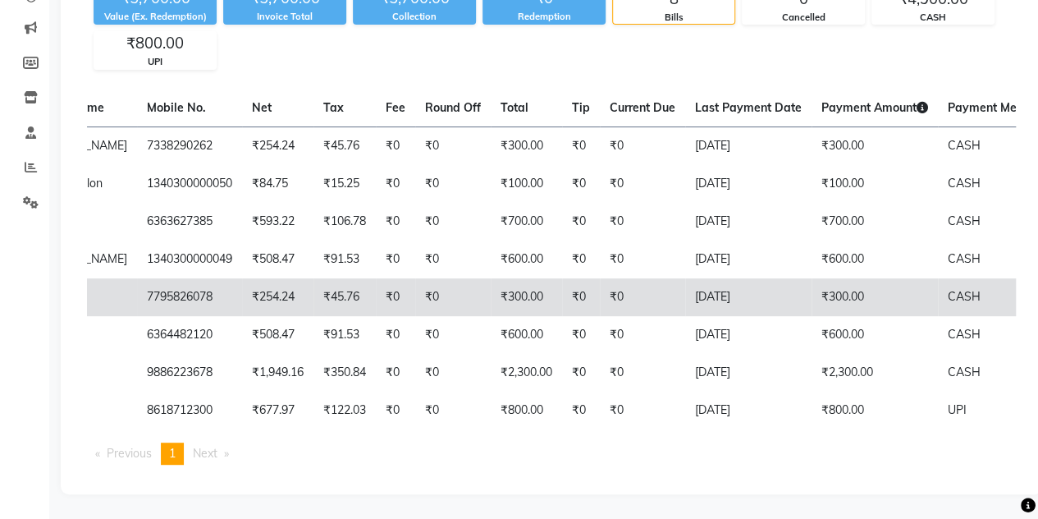
click at [917, 278] on td "₹300.00" at bounding box center [875, 297] width 126 height 38
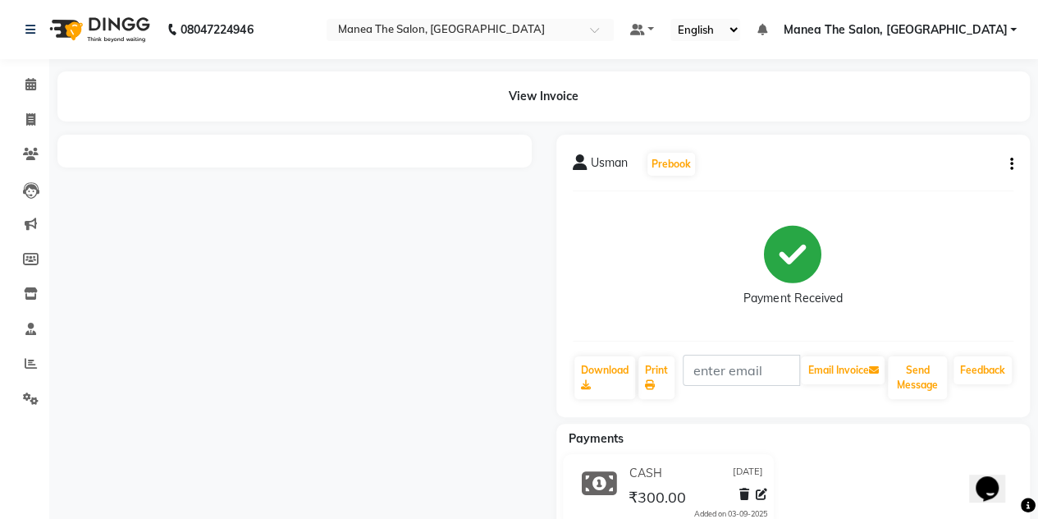
scroll to position [51, 0]
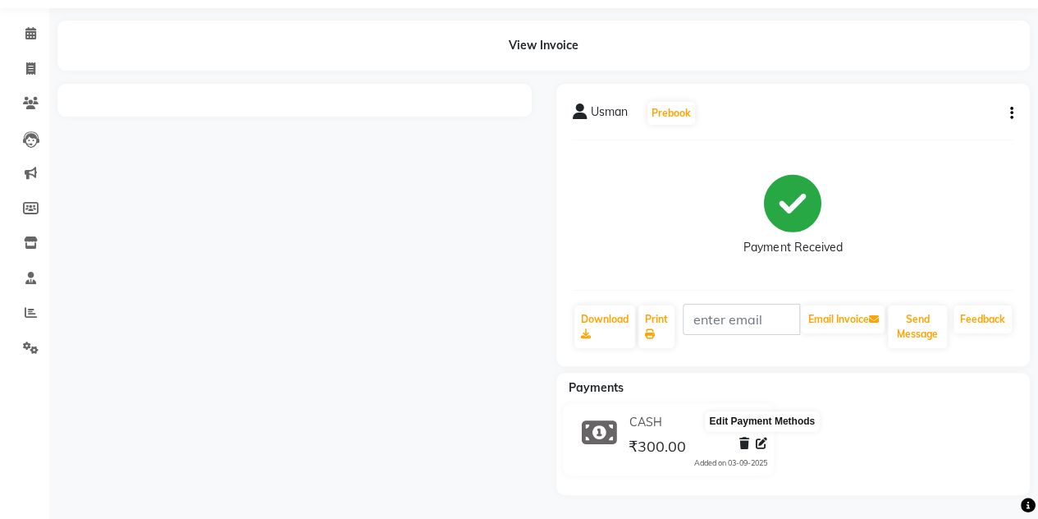
click at [762, 446] on icon at bounding box center [761, 442] width 11 height 11
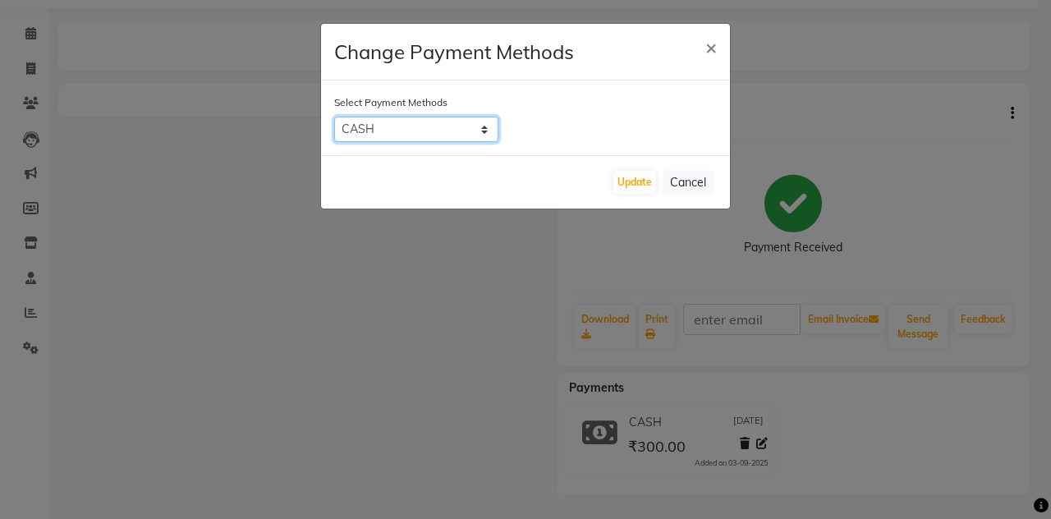
click at [483, 127] on select "CARD UPI Comp CASH" at bounding box center [416, 129] width 164 height 25
select select "8"
click at [334, 117] on select "CARD UPI Comp CASH" at bounding box center [416, 129] width 164 height 25
click at [625, 178] on button "Update" at bounding box center [634, 182] width 43 height 23
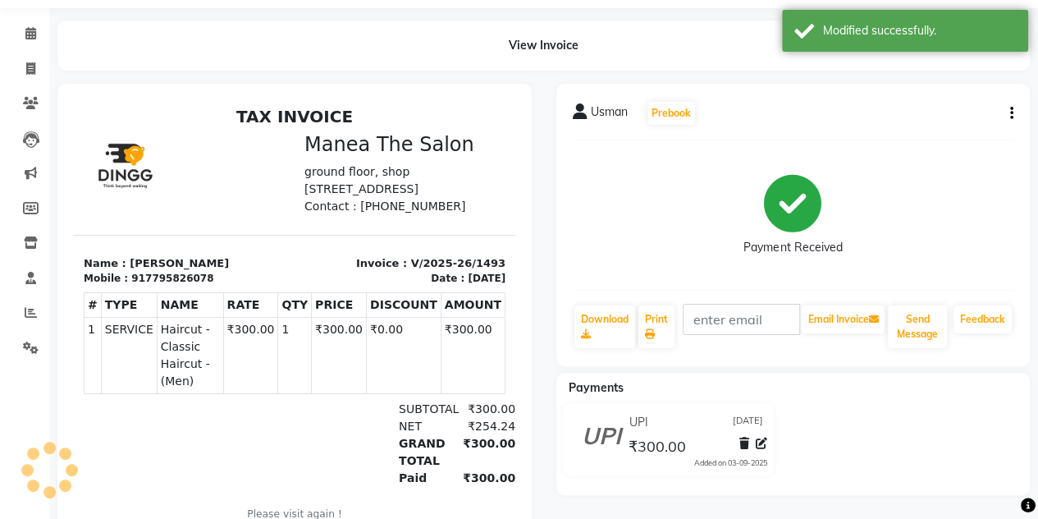
scroll to position [0, 0]
click at [36, 70] on span at bounding box center [30, 69] width 29 height 19
select select "service"
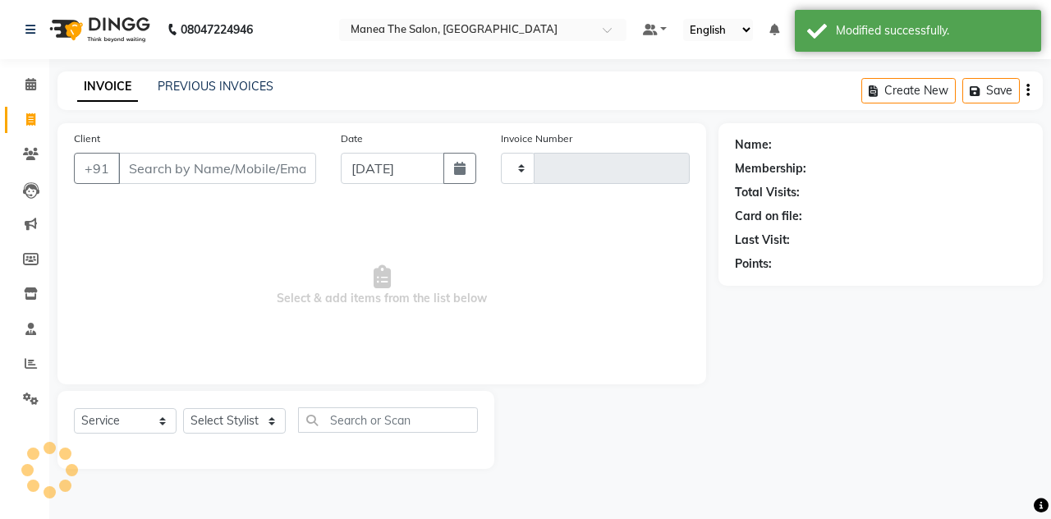
type input "1498"
select select "7688"
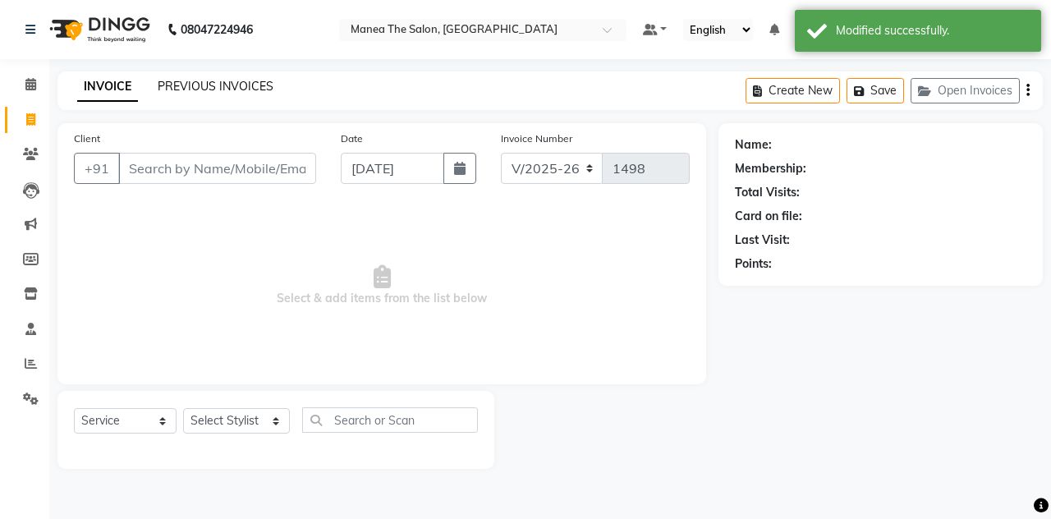
click at [204, 83] on link "PREVIOUS INVOICES" at bounding box center [216, 86] width 116 height 15
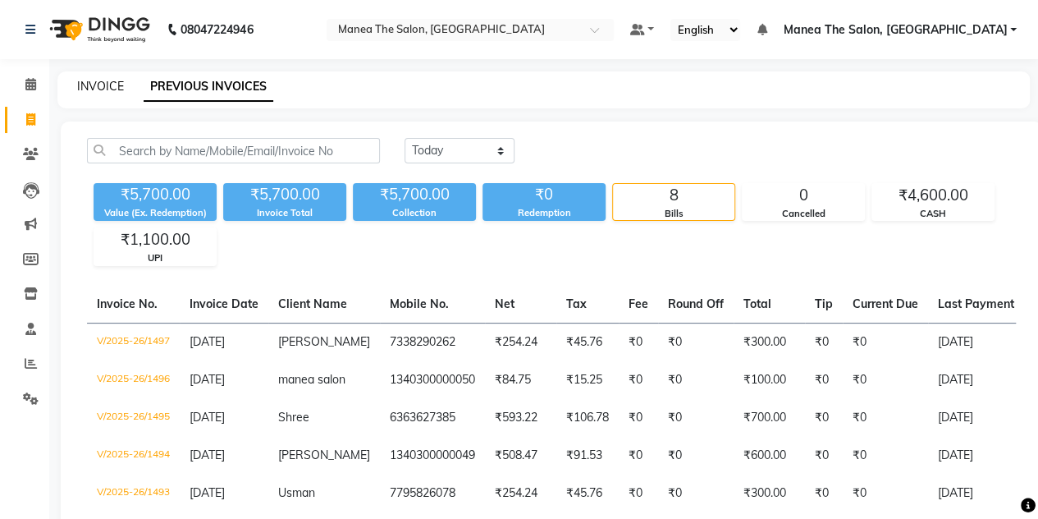
click at [105, 85] on link "INVOICE" at bounding box center [100, 86] width 47 height 15
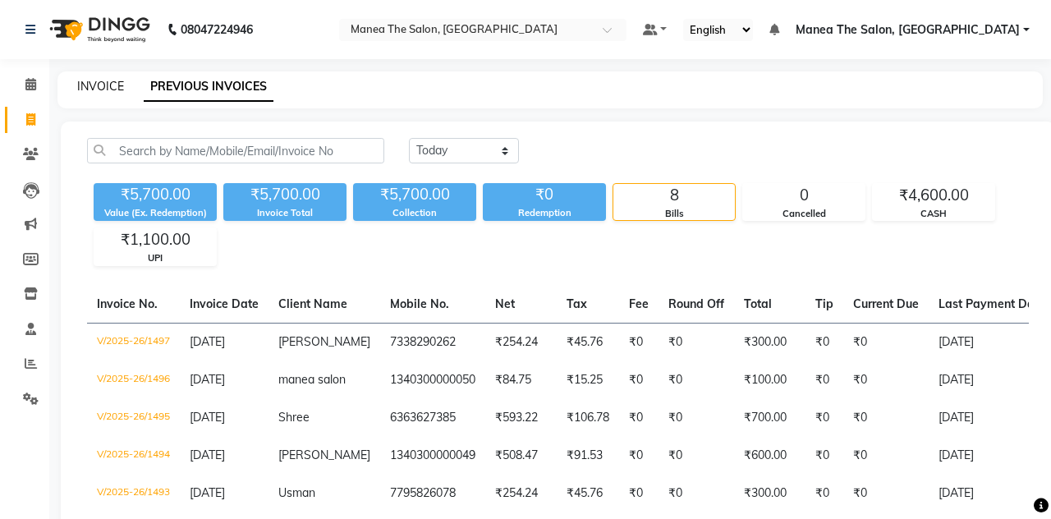
select select "7688"
select select "service"
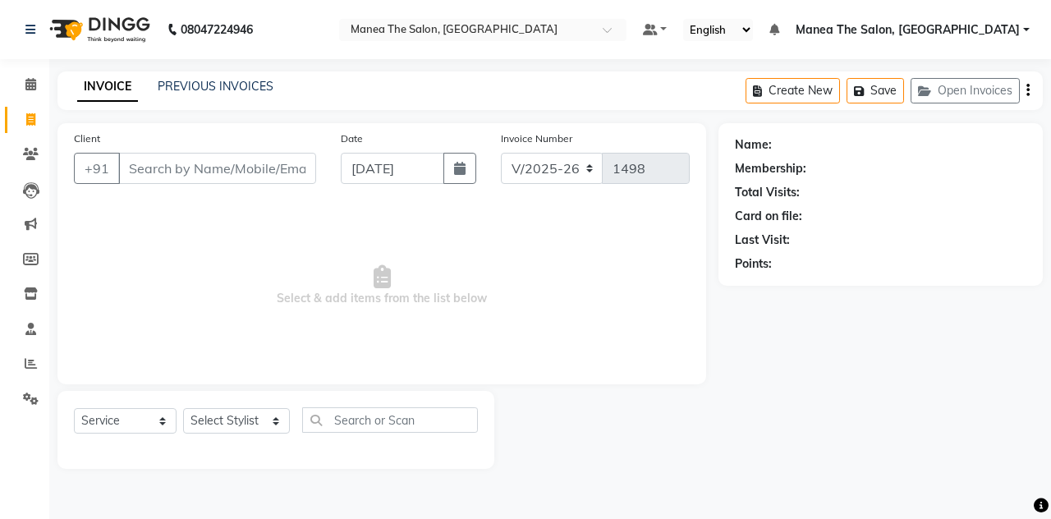
click at [172, 173] on input "Client" at bounding box center [217, 168] width 198 height 31
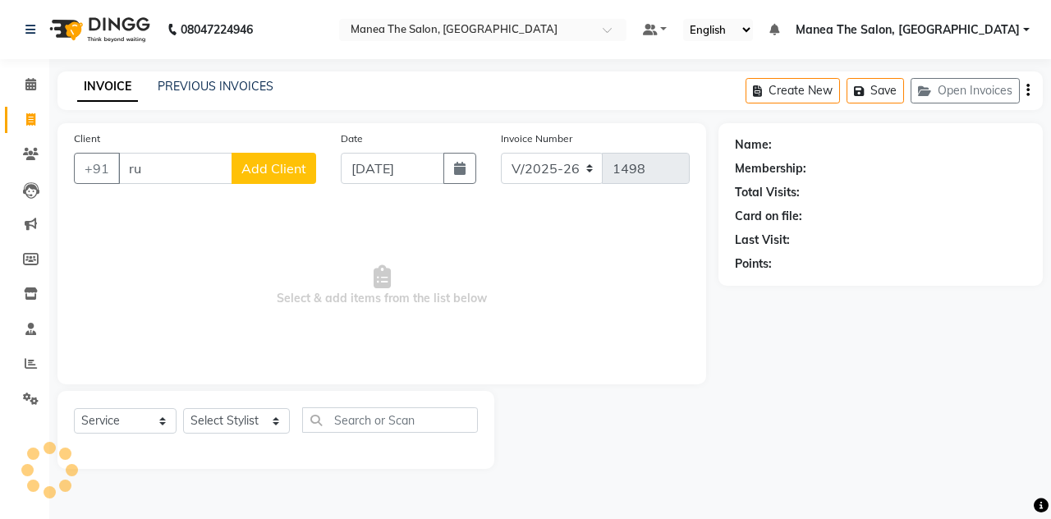
type input "r"
click at [181, 160] on input "3819" at bounding box center [175, 168] width 114 height 31
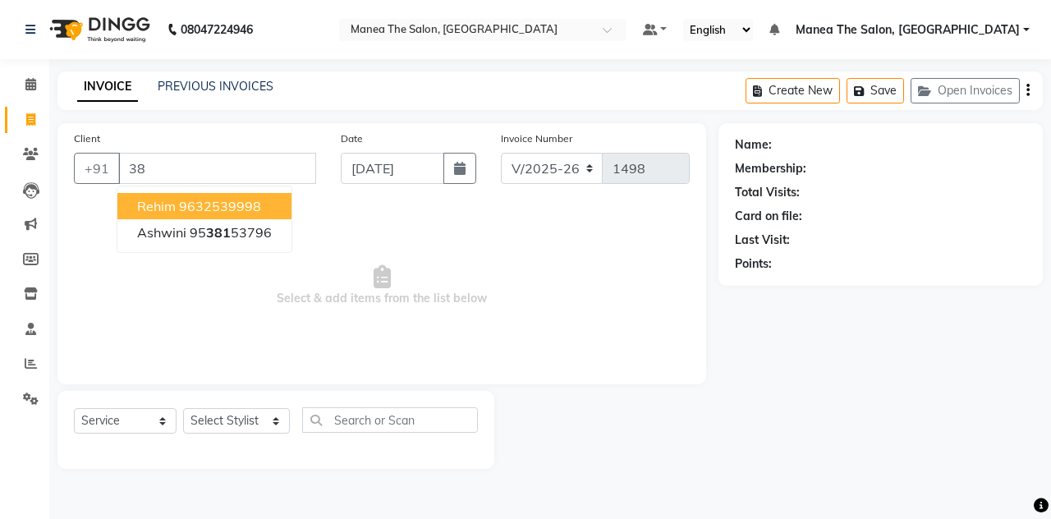
type input "3"
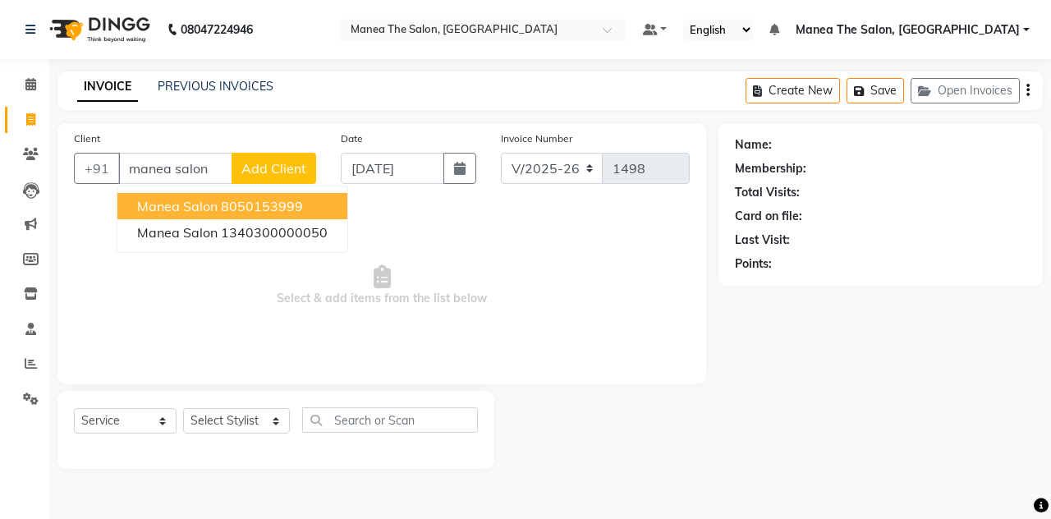
type input "manea salon"
click at [239, 168] on button "Add Client" at bounding box center [273, 168] width 85 height 31
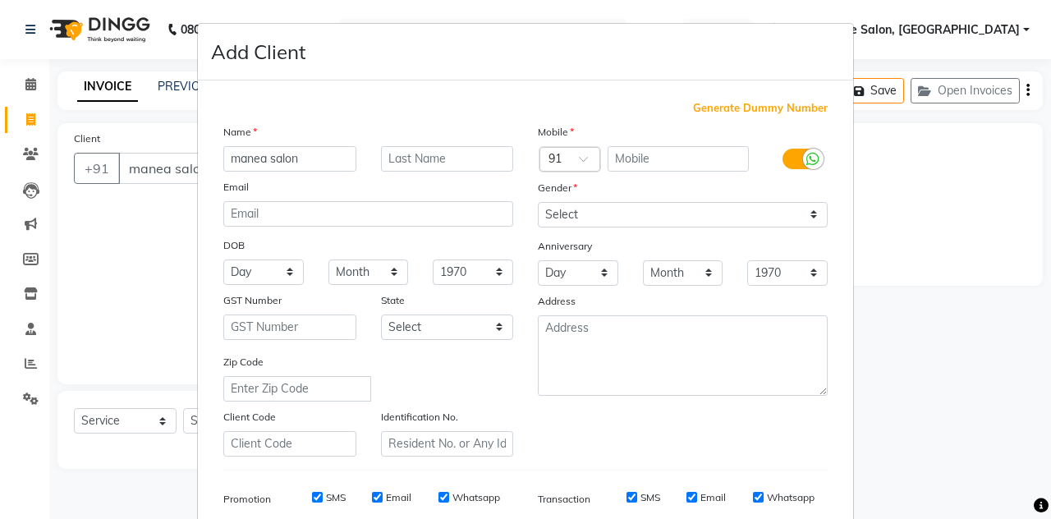
click at [735, 109] on span "Generate Dummy Number" at bounding box center [760, 108] width 135 height 16
type input "1340300000051"
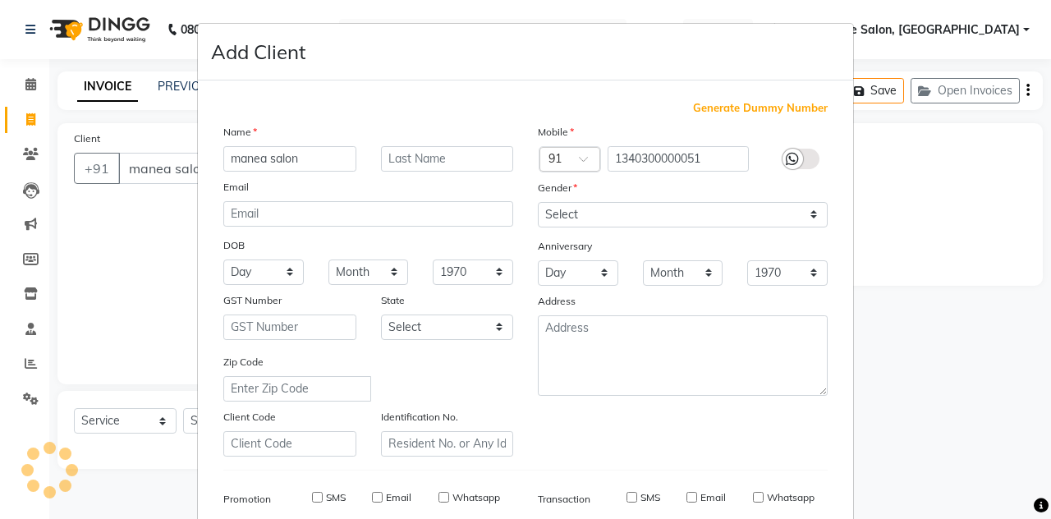
checkbox input "false"
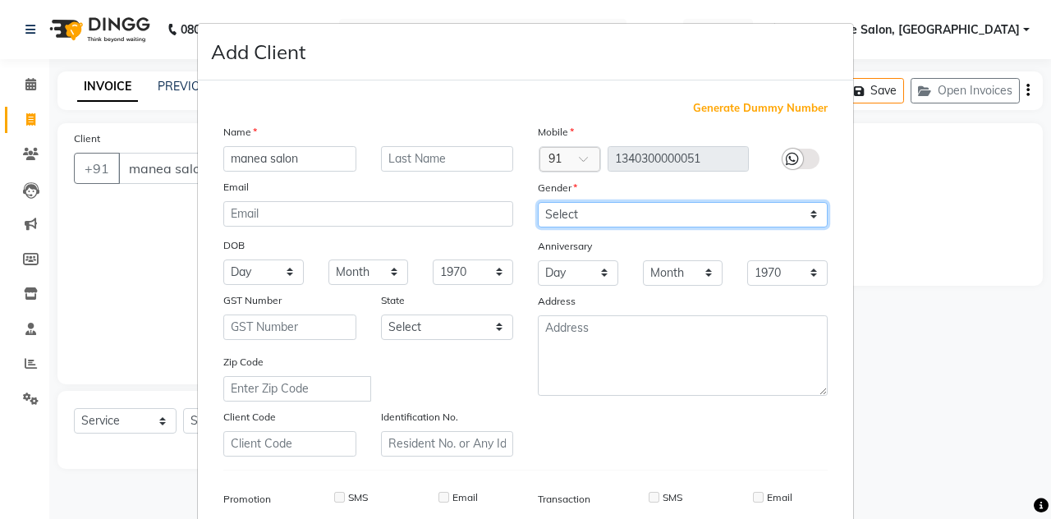
click at [593, 210] on select "Select [DEMOGRAPHIC_DATA] [DEMOGRAPHIC_DATA] Other Prefer Not To Say" at bounding box center [683, 214] width 290 height 25
select select "[DEMOGRAPHIC_DATA]"
click at [538, 202] on select "Select [DEMOGRAPHIC_DATA] [DEMOGRAPHIC_DATA] Other Prefer Not To Say" at bounding box center [683, 214] width 290 height 25
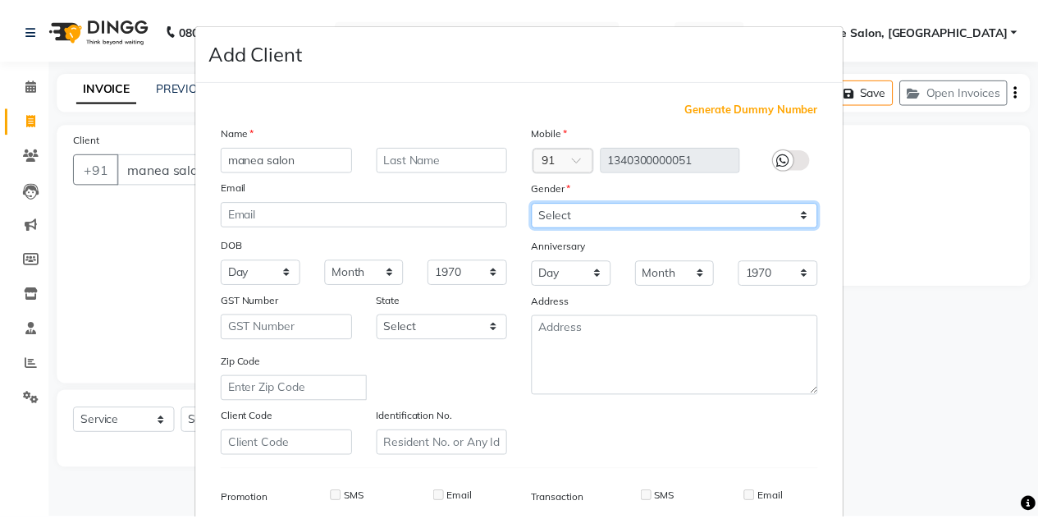
scroll to position [236, 0]
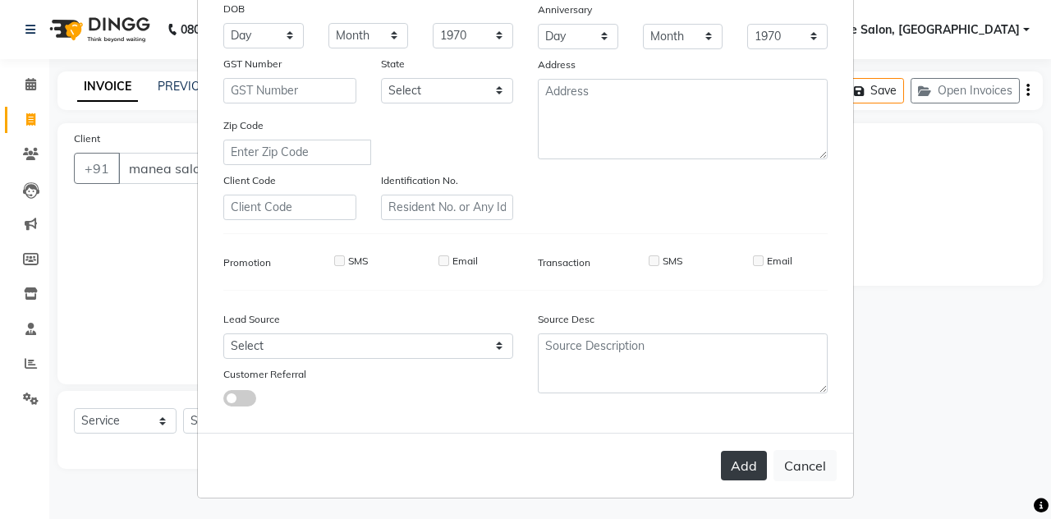
click at [733, 451] on button "Add" at bounding box center [744, 466] width 46 height 30
type input "1340300000051"
select select
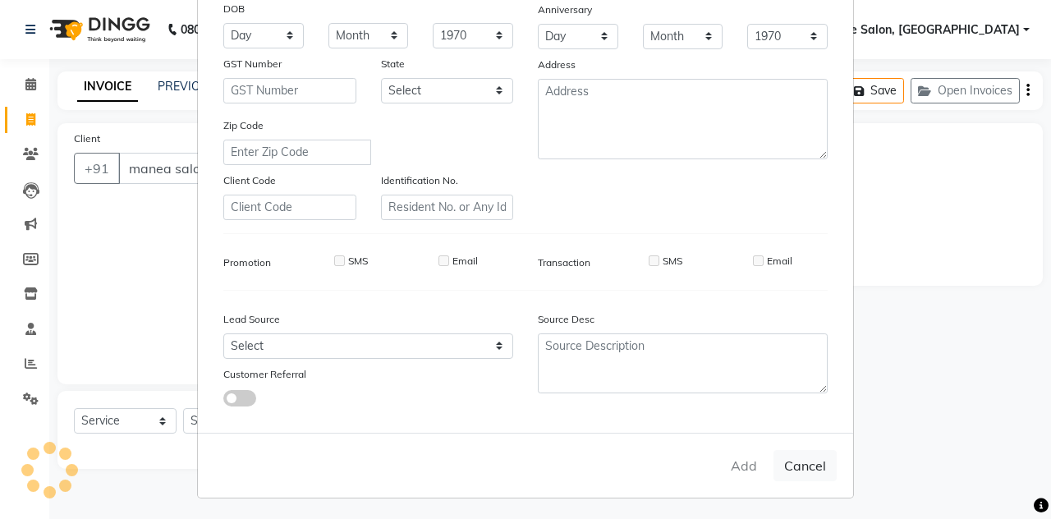
select select
checkbox input "false"
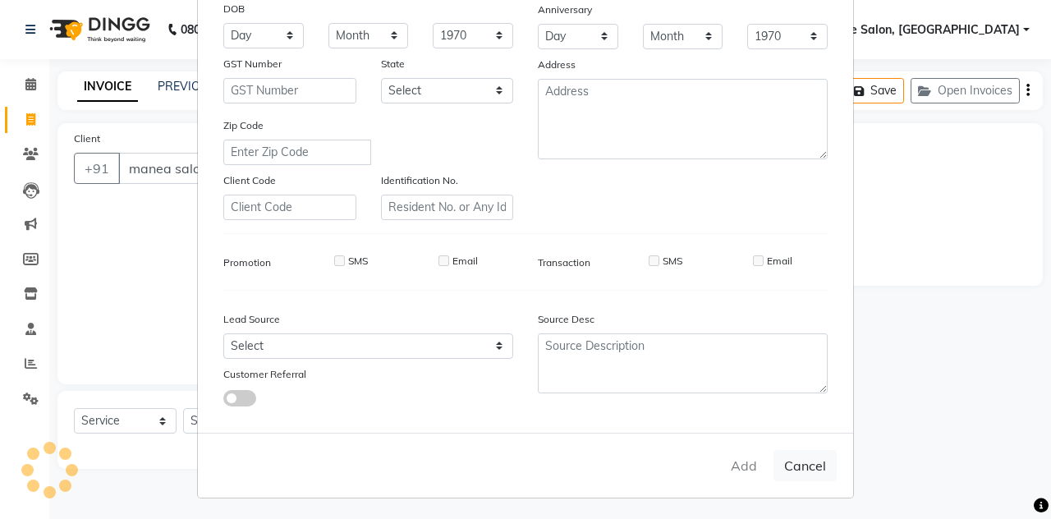
checkbox input "false"
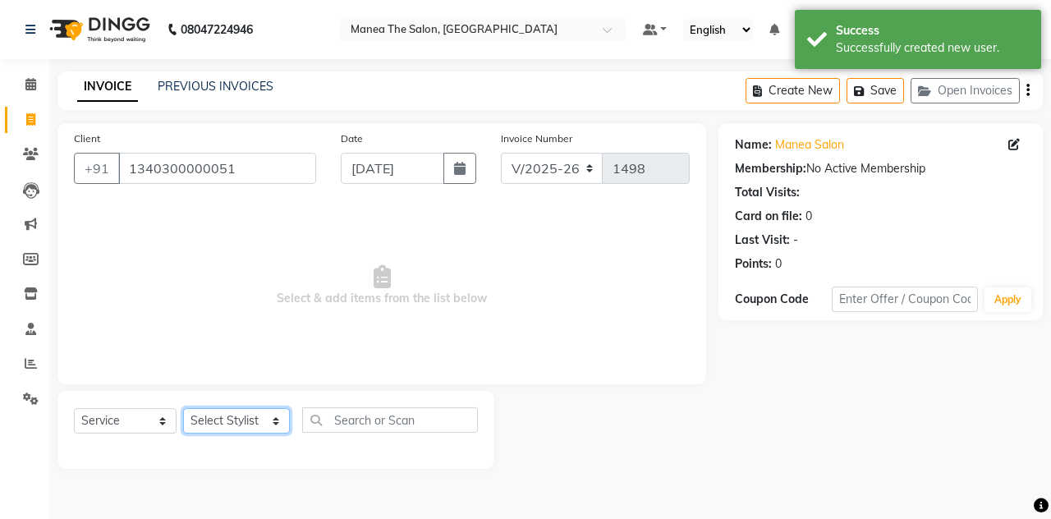
click at [259, 424] on select "Select Stylist aalam mahfuz [PERSON_NAME] [PERSON_NAME] The Salon, [GEOGRAPHIC_…" at bounding box center [236, 420] width 107 height 25
select select "89010"
click at [183, 408] on select "Select Stylist aalam mahfuz [PERSON_NAME] [PERSON_NAME] The Salon, [GEOGRAPHIC_…" at bounding box center [236, 420] width 107 height 25
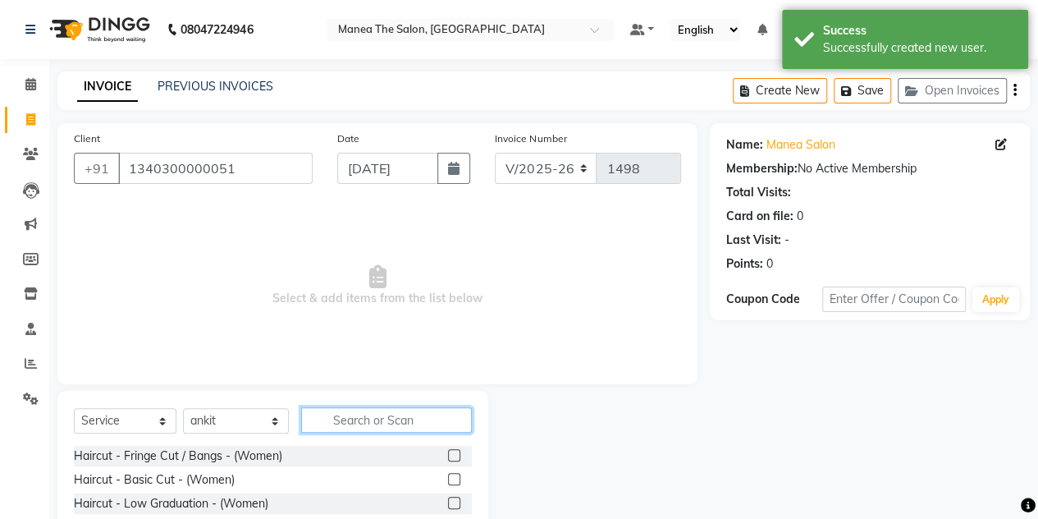
click at [347, 418] on input "text" at bounding box center [386, 419] width 171 height 25
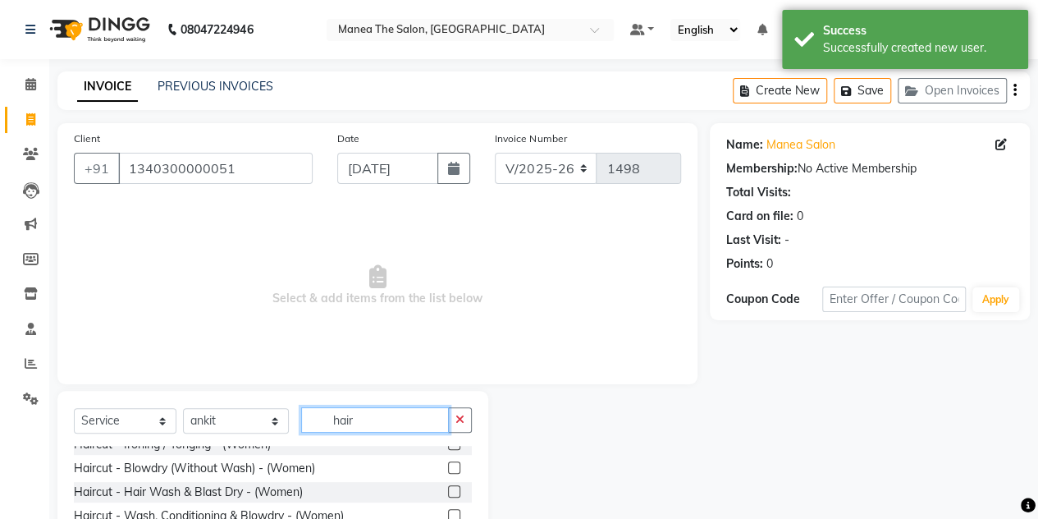
scroll to position [160, 0]
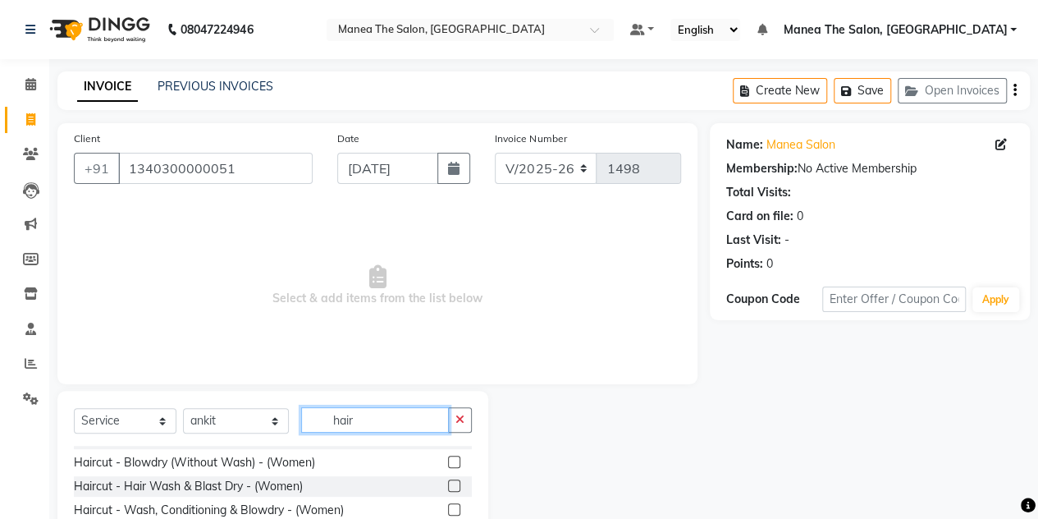
type input "hair"
click at [448, 487] on label at bounding box center [454, 485] width 12 height 12
click at [448, 487] on input "checkbox" at bounding box center [453, 486] width 11 height 11
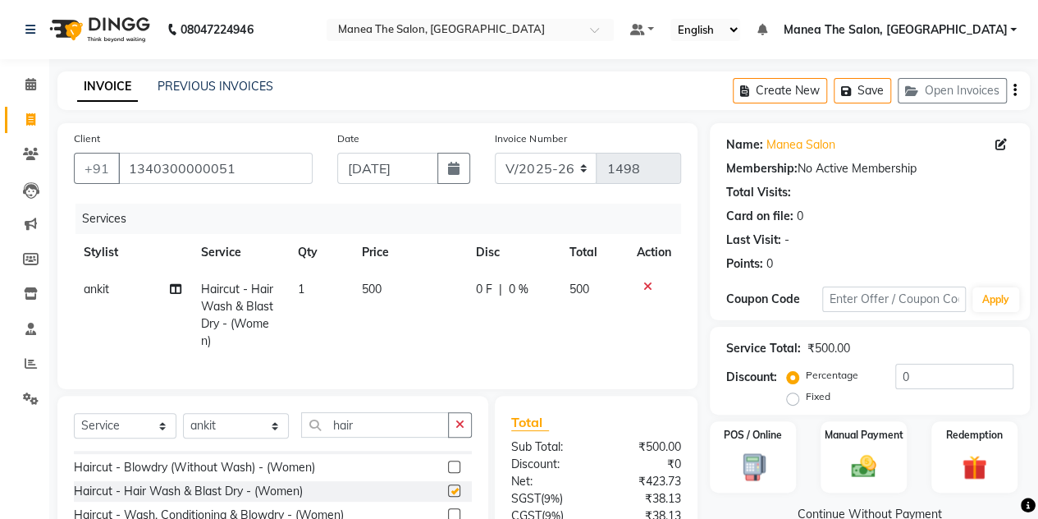
checkbox input "false"
click at [365, 434] on input "hair" at bounding box center [375, 424] width 148 height 25
type input "h"
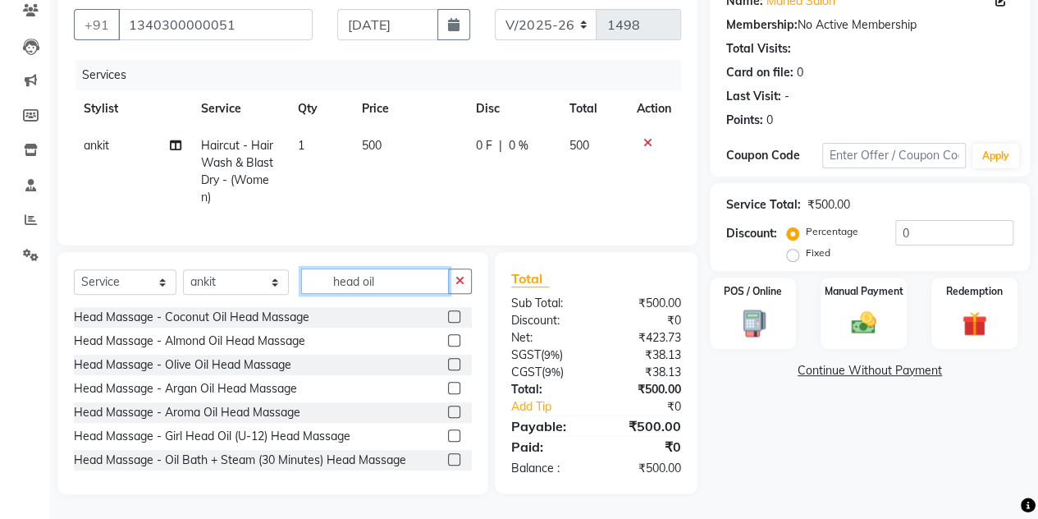
scroll to position [0, 0]
type input "head oil"
click at [448, 314] on label at bounding box center [454, 316] width 12 height 12
click at [448, 314] on input "checkbox" at bounding box center [453, 317] width 11 height 11
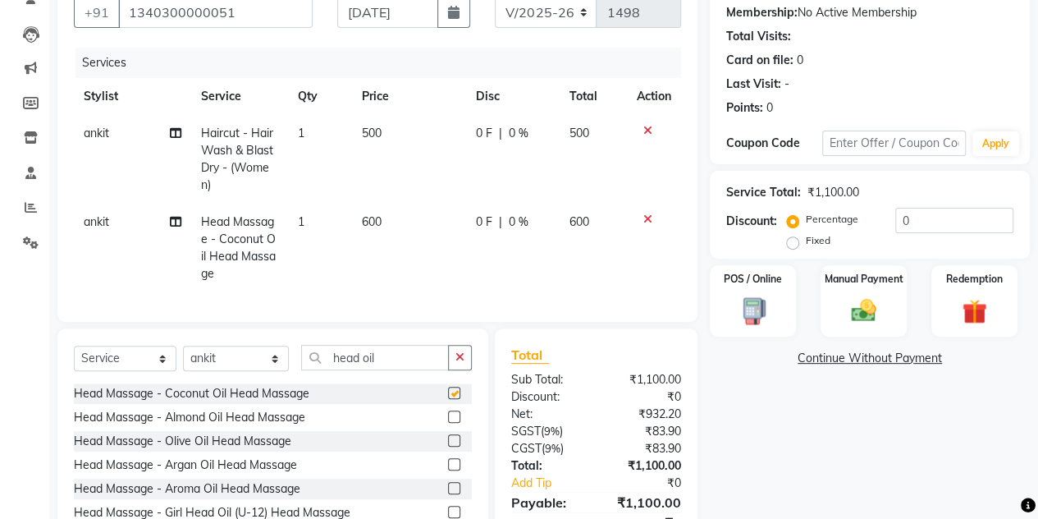
checkbox input "false"
click at [390, 370] on input "head oil" at bounding box center [375, 357] width 148 height 25
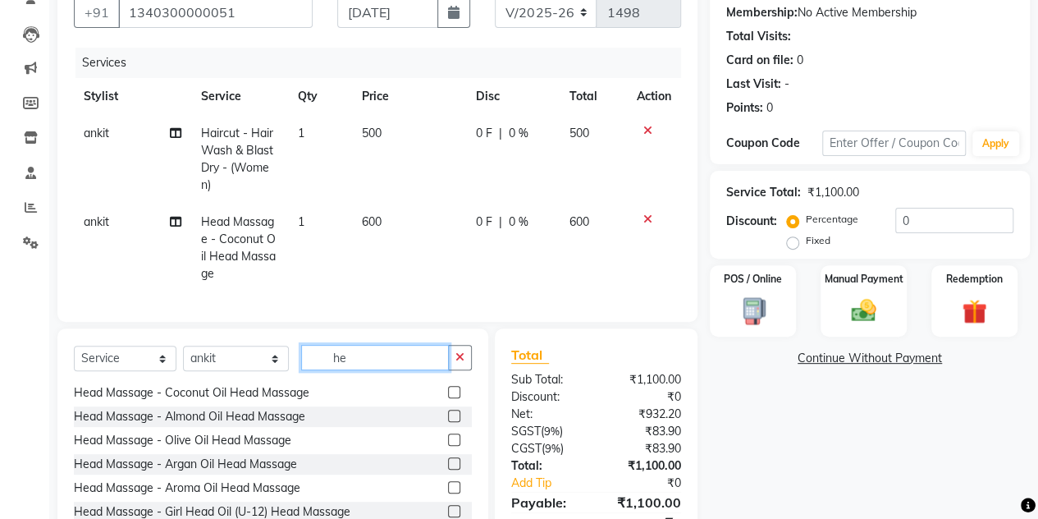
type input "h"
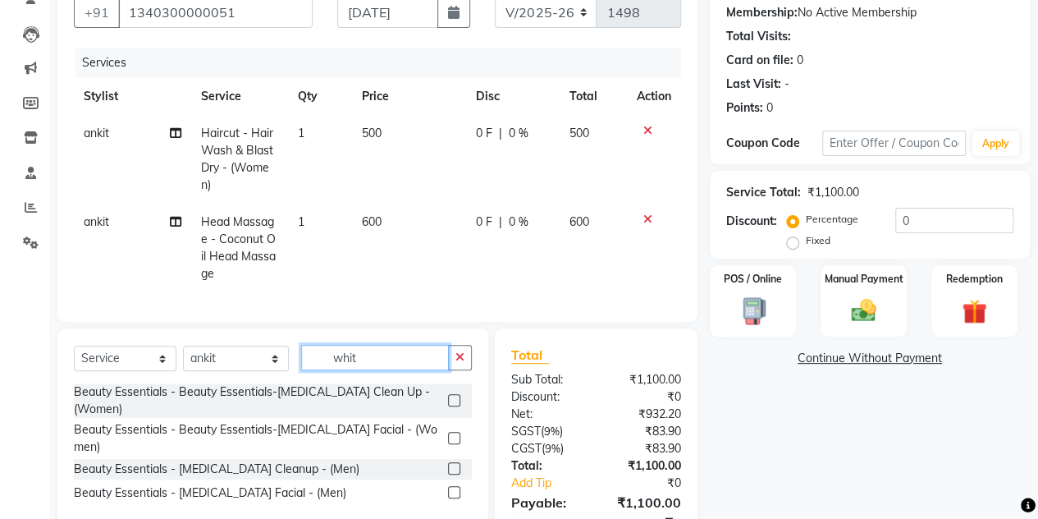
type input "whit"
click at [450, 441] on label at bounding box center [454, 438] width 12 height 12
click at [450, 441] on input "checkbox" at bounding box center [453, 438] width 11 height 11
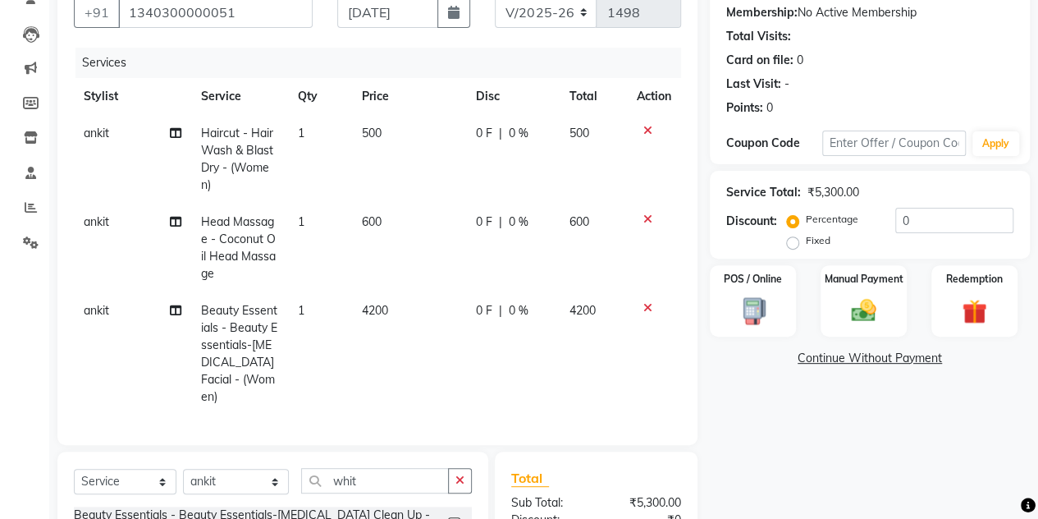
checkbox input "false"
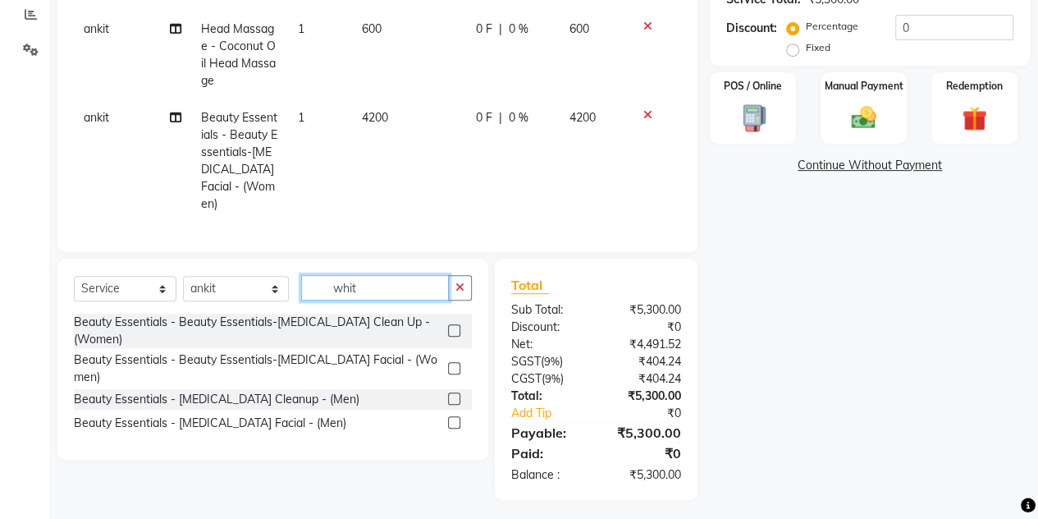
click at [376, 280] on input "whit" at bounding box center [375, 287] width 148 height 25
type input "w"
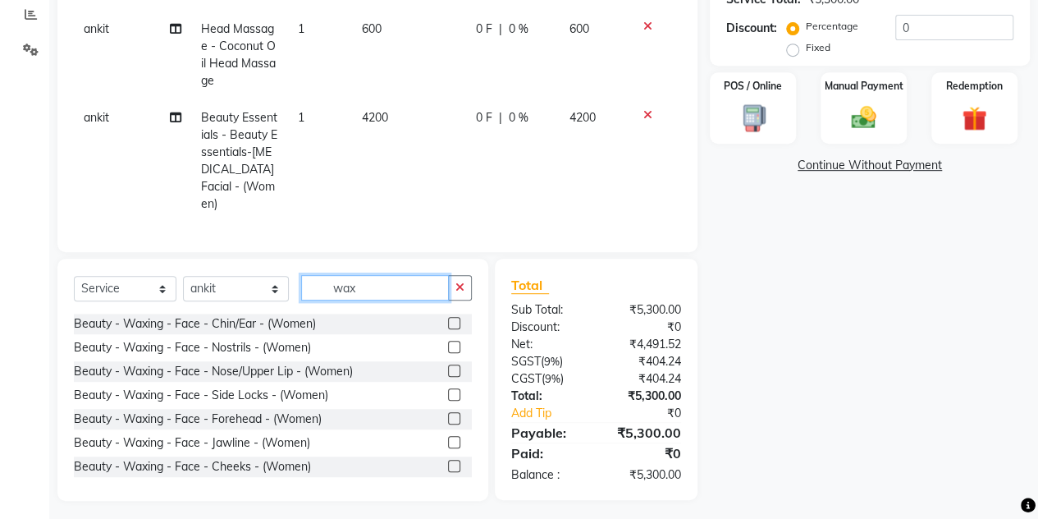
type input "wax"
click at [448, 364] on label at bounding box center [454, 370] width 12 height 12
click at [448, 366] on input "checkbox" at bounding box center [453, 371] width 11 height 11
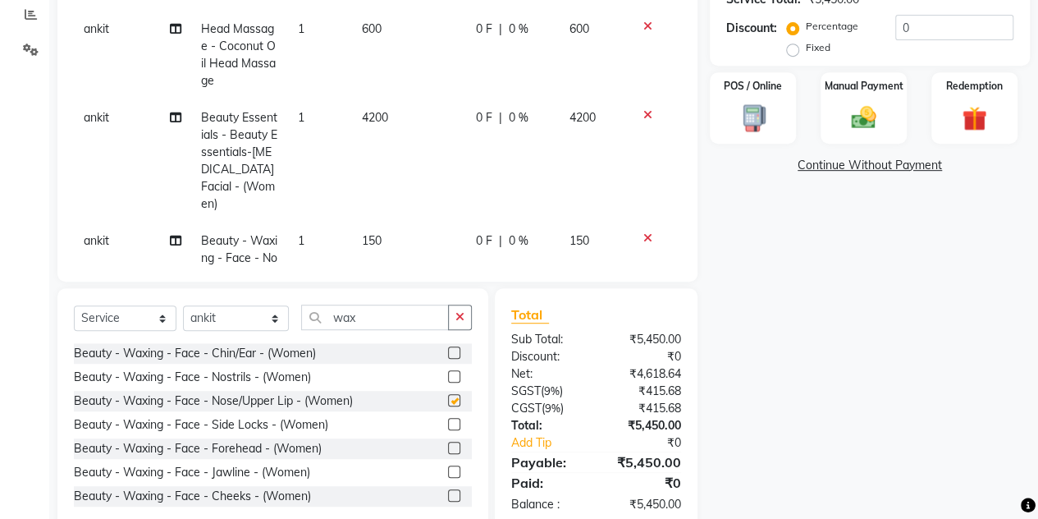
checkbox input "false"
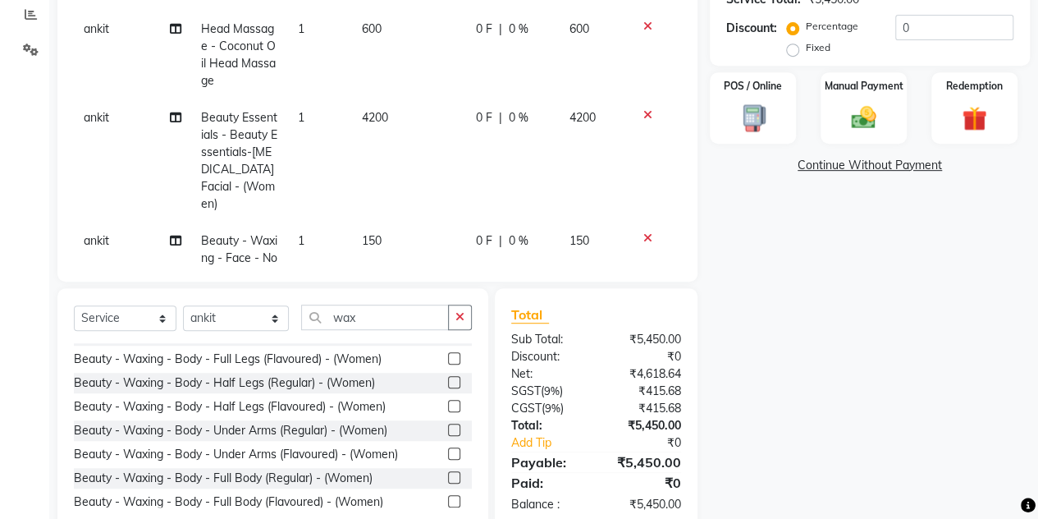
scroll to position [302, 0]
click at [448, 451] on label at bounding box center [454, 455] width 12 height 12
click at [448, 451] on input "checkbox" at bounding box center [453, 456] width 11 height 11
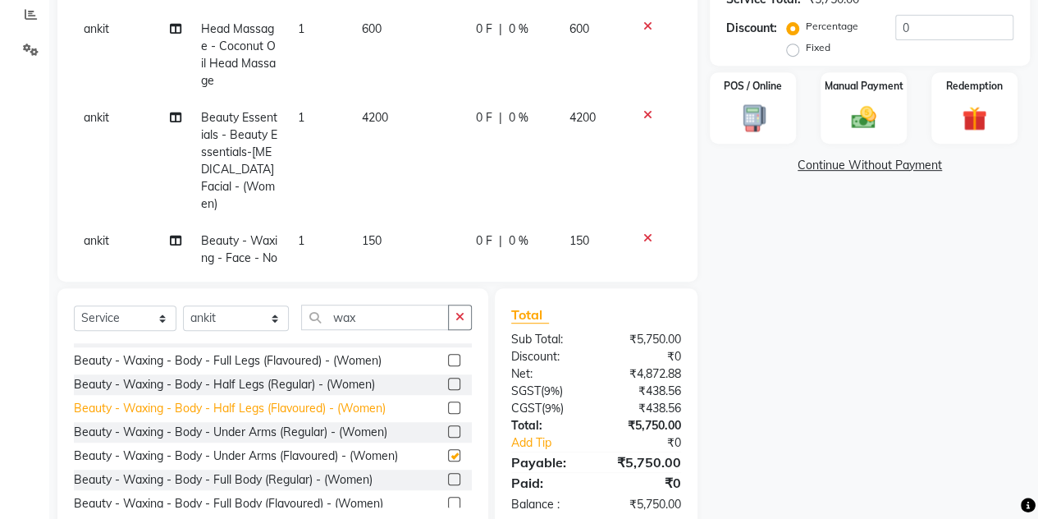
checkbox input "false"
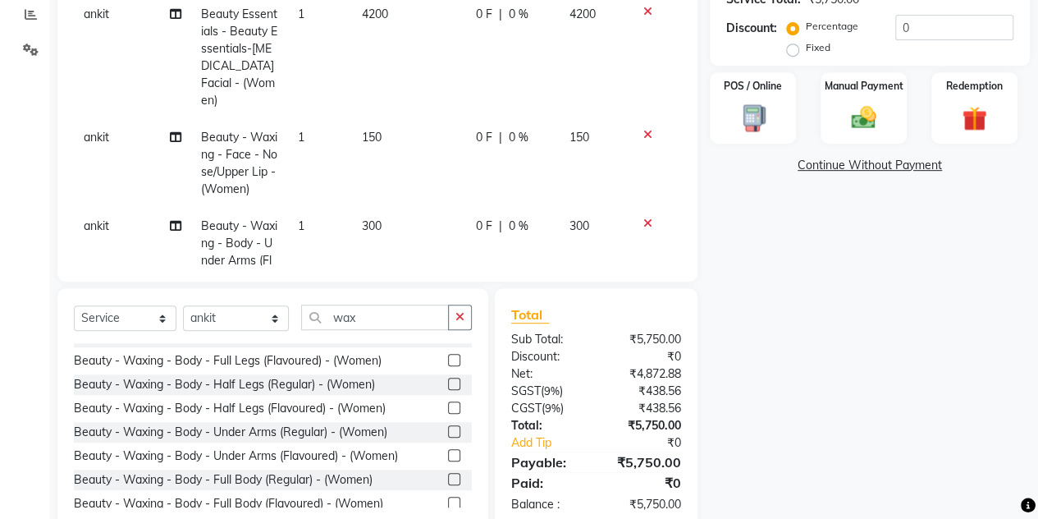
scroll to position [157, 0]
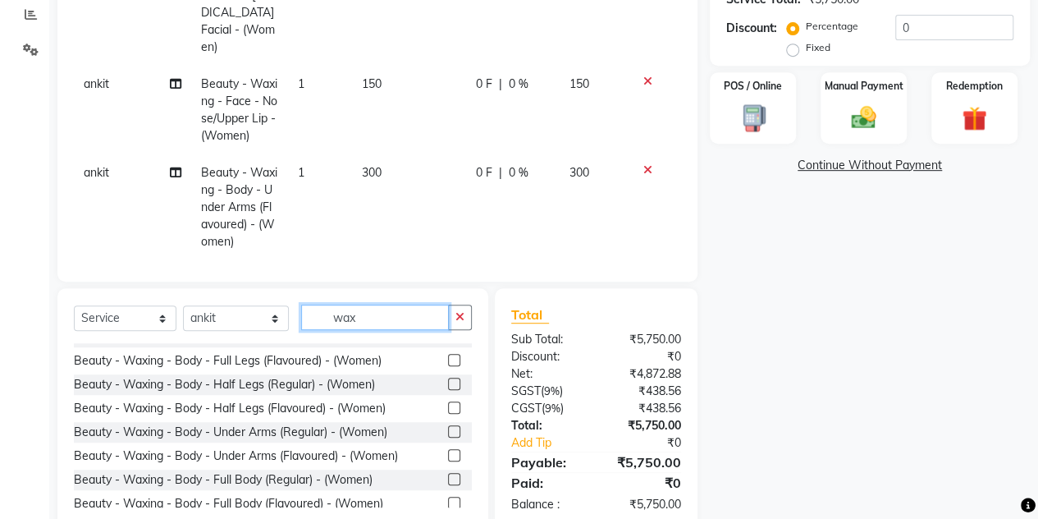
click at [389, 319] on input "wax" at bounding box center [375, 316] width 148 height 25
type input "w"
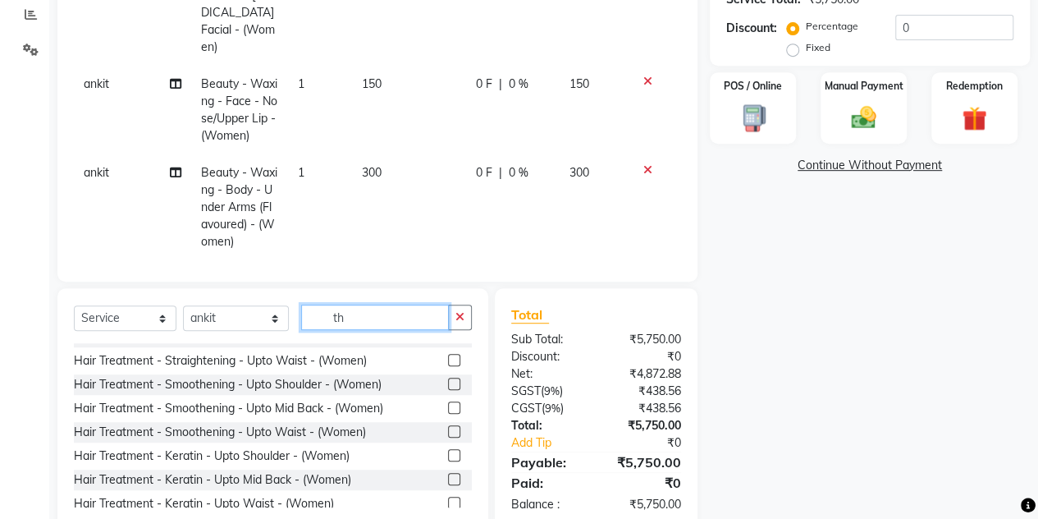
scroll to position [0, 0]
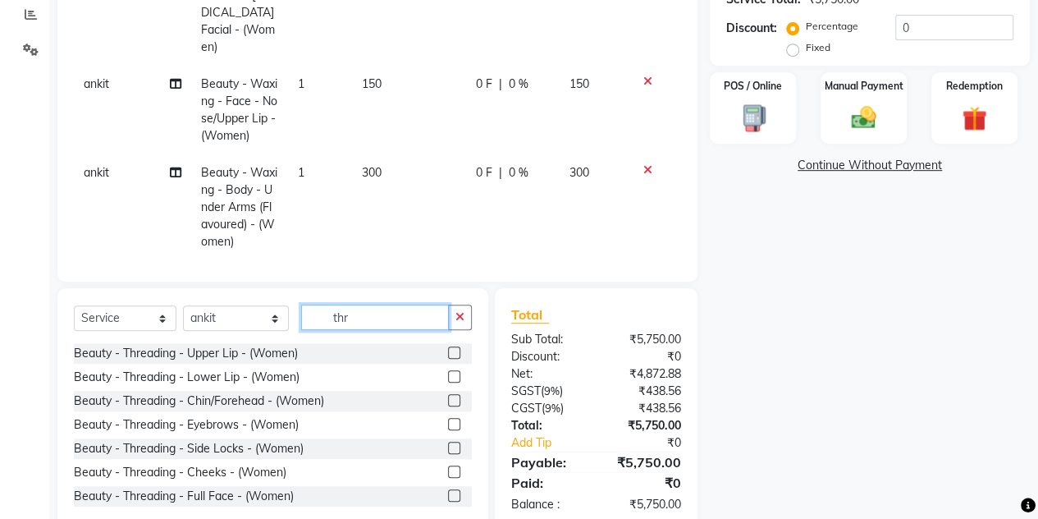
type input "thr"
click at [448, 424] on label at bounding box center [454, 424] width 12 height 12
click at [448, 424] on input "checkbox" at bounding box center [453, 424] width 11 height 11
checkbox input "false"
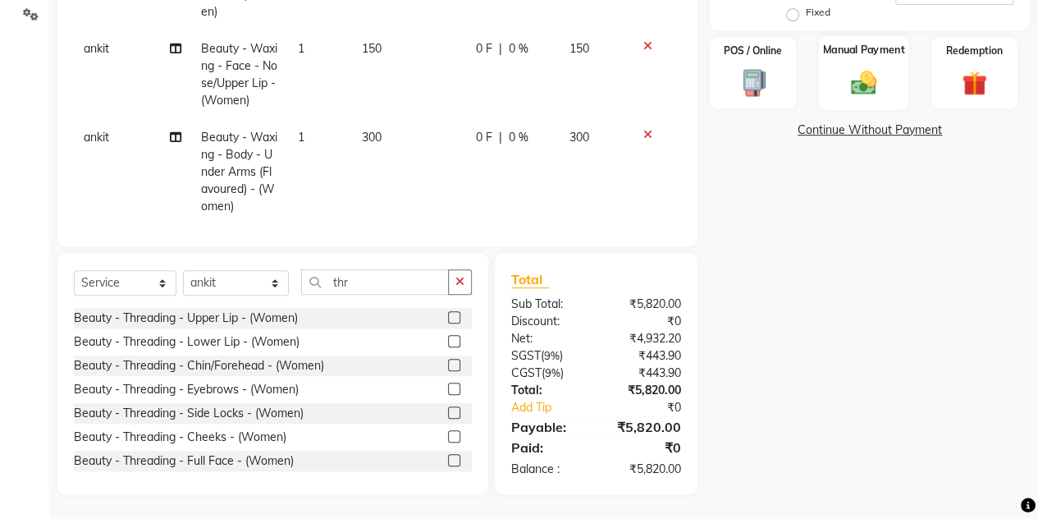
scroll to position [384, 0]
click at [877, 76] on img at bounding box center [864, 82] width 42 height 30
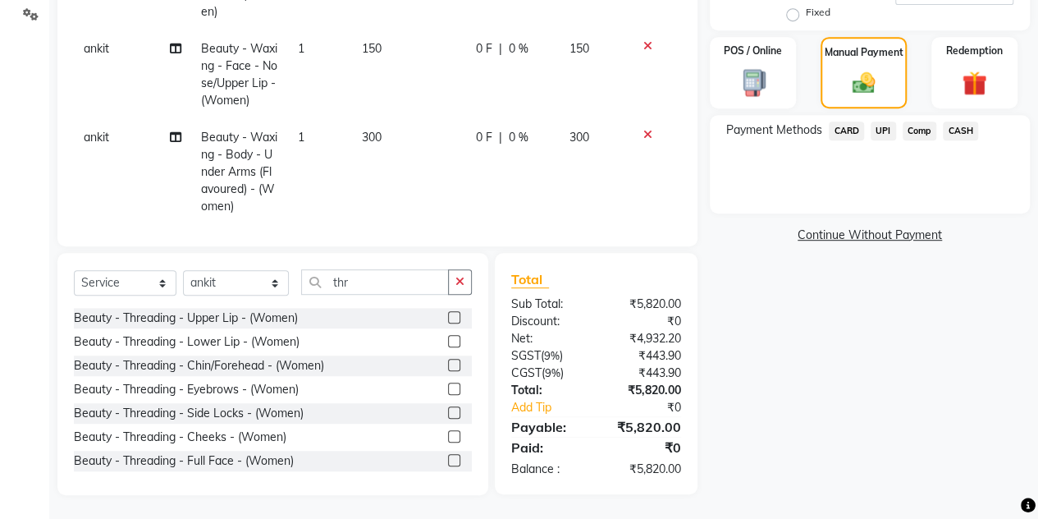
click at [883, 130] on span "UPI" at bounding box center [883, 130] width 25 height 19
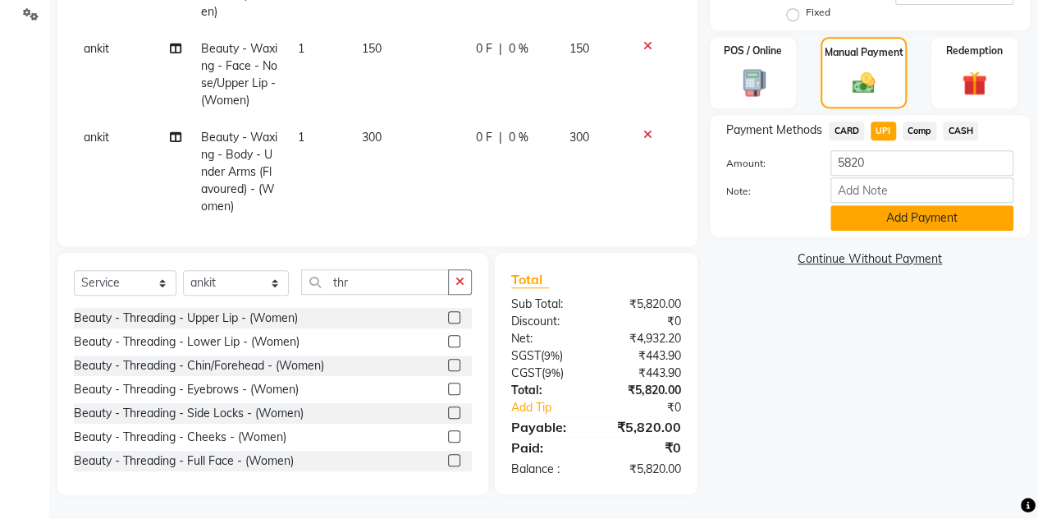
click at [861, 212] on button "Add Payment" at bounding box center [922, 217] width 183 height 25
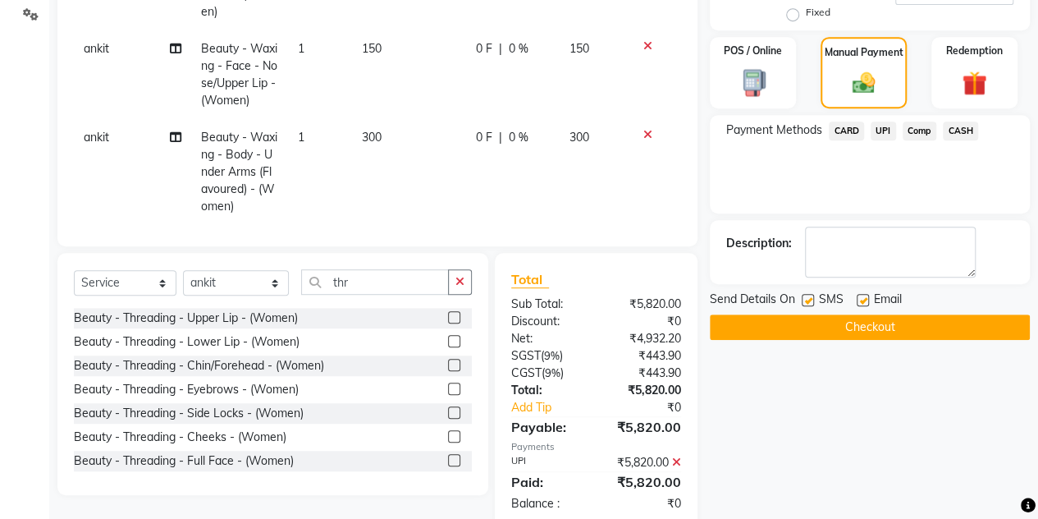
click at [811, 314] on button "Checkout" at bounding box center [870, 326] width 320 height 25
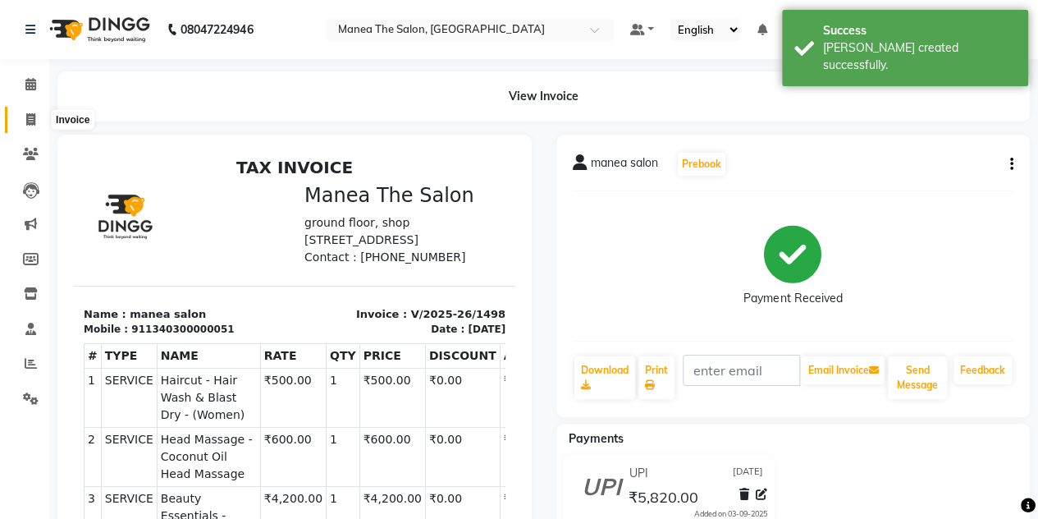
click at [34, 124] on icon at bounding box center [30, 119] width 9 height 12
select select "service"
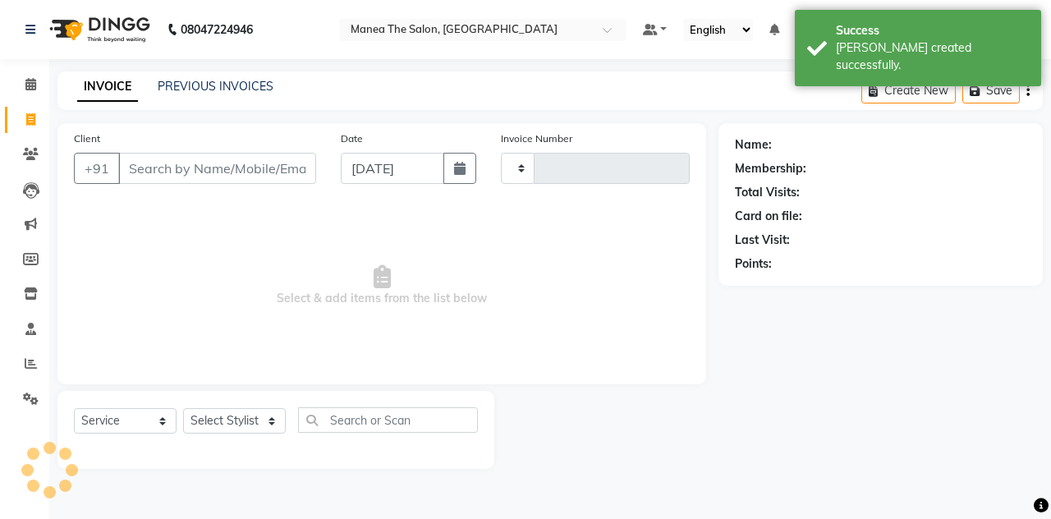
type input "1499"
select select "7688"
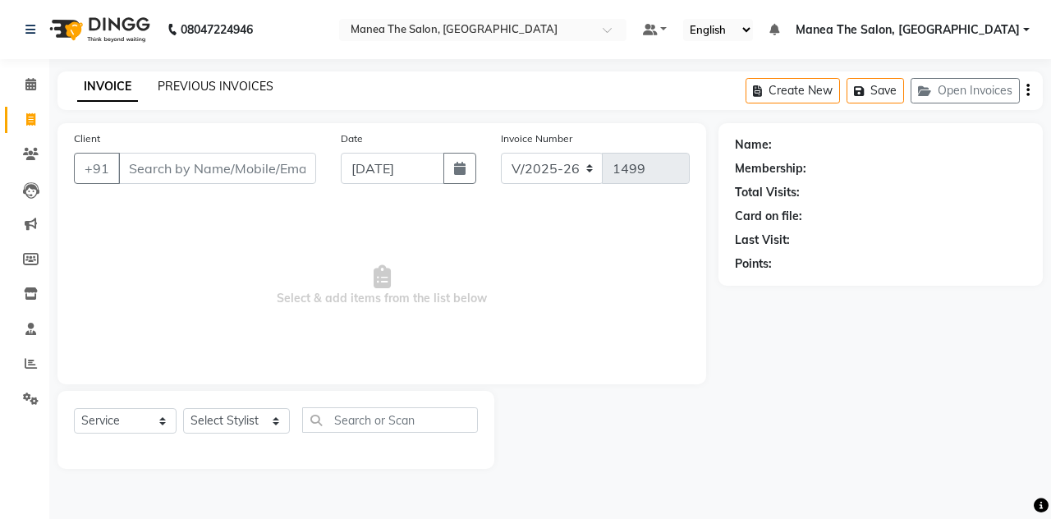
click at [211, 81] on link "PREVIOUS INVOICES" at bounding box center [216, 86] width 116 height 15
